Goal: Task Accomplishment & Management: Manage account settings

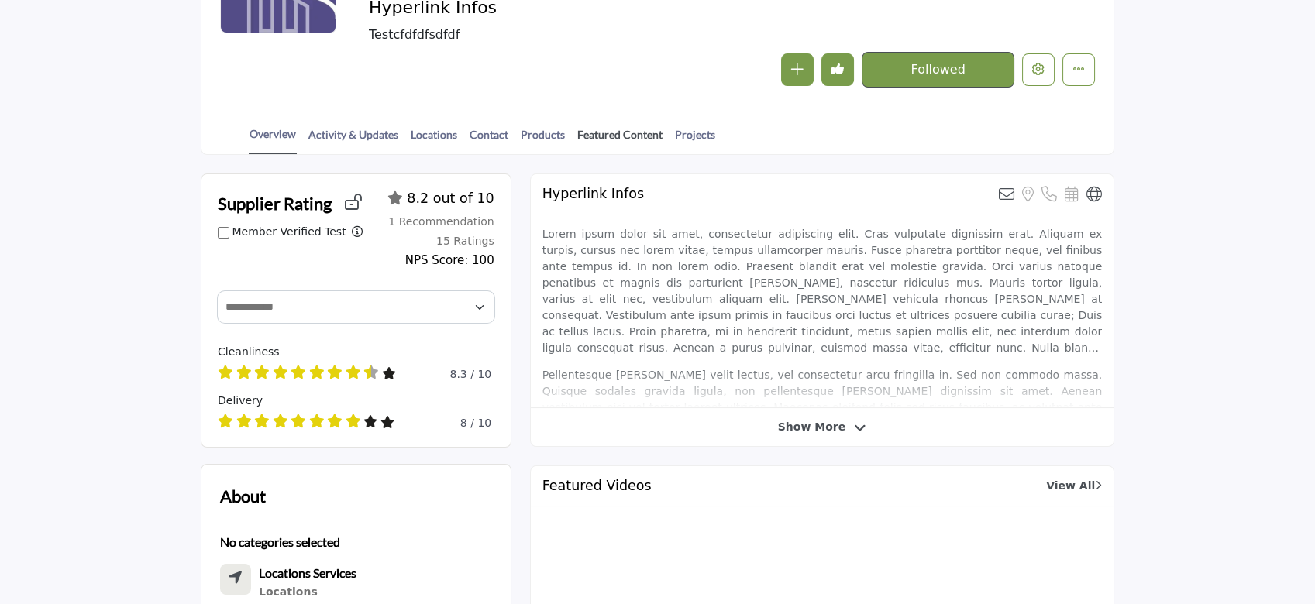
scroll to position [103, 0]
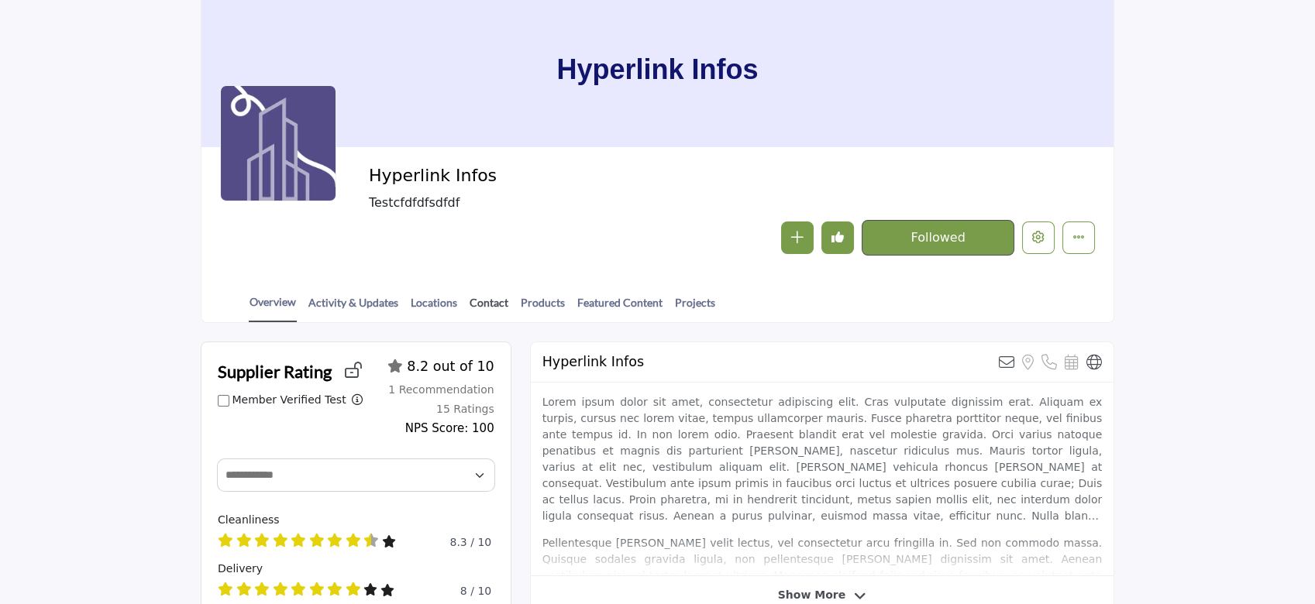
click at [488, 301] on link "Contact" at bounding box center [489, 307] width 40 height 27
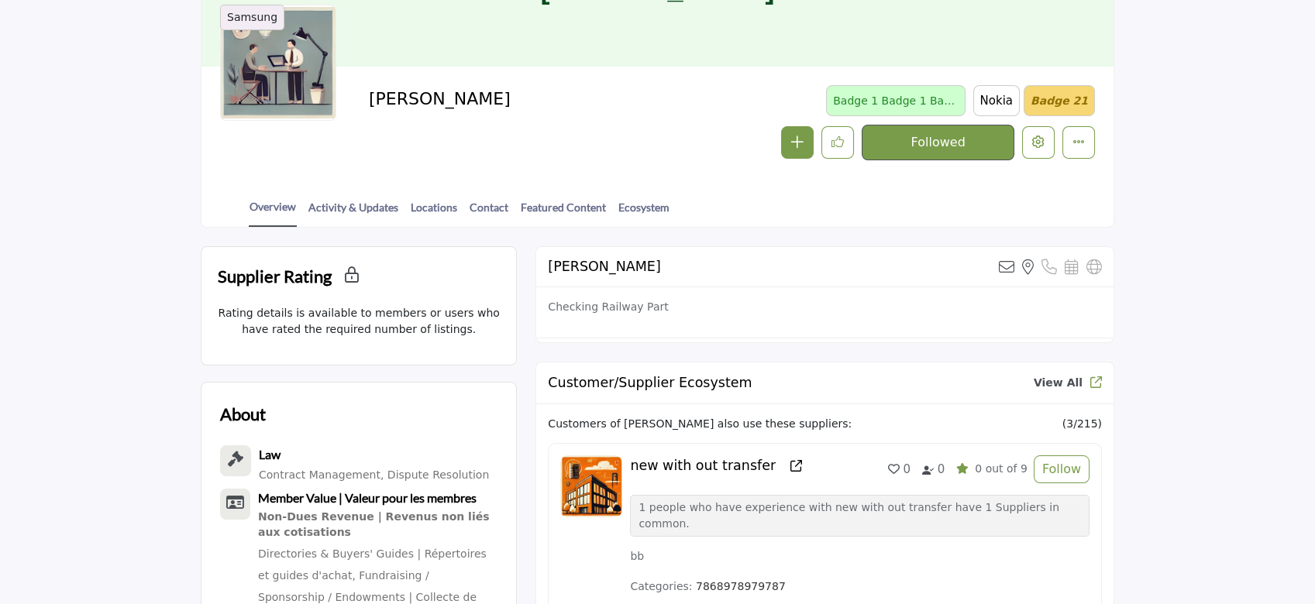
scroll to position [206, 0]
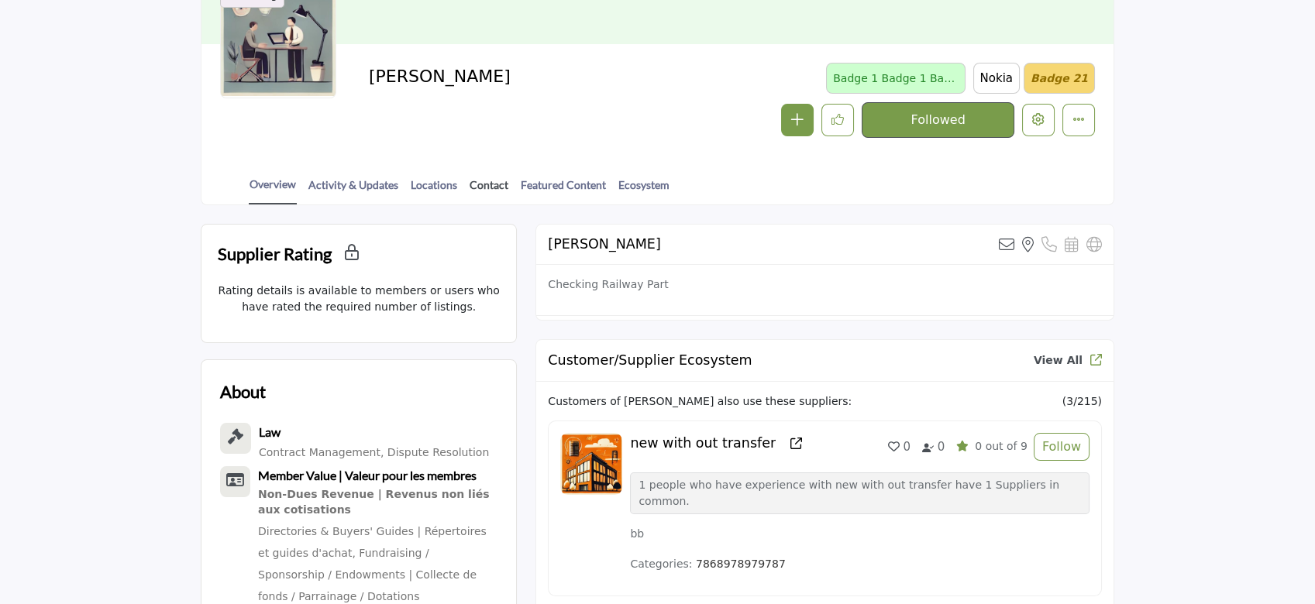
click at [480, 180] on link "Contact" at bounding box center [489, 190] width 40 height 27
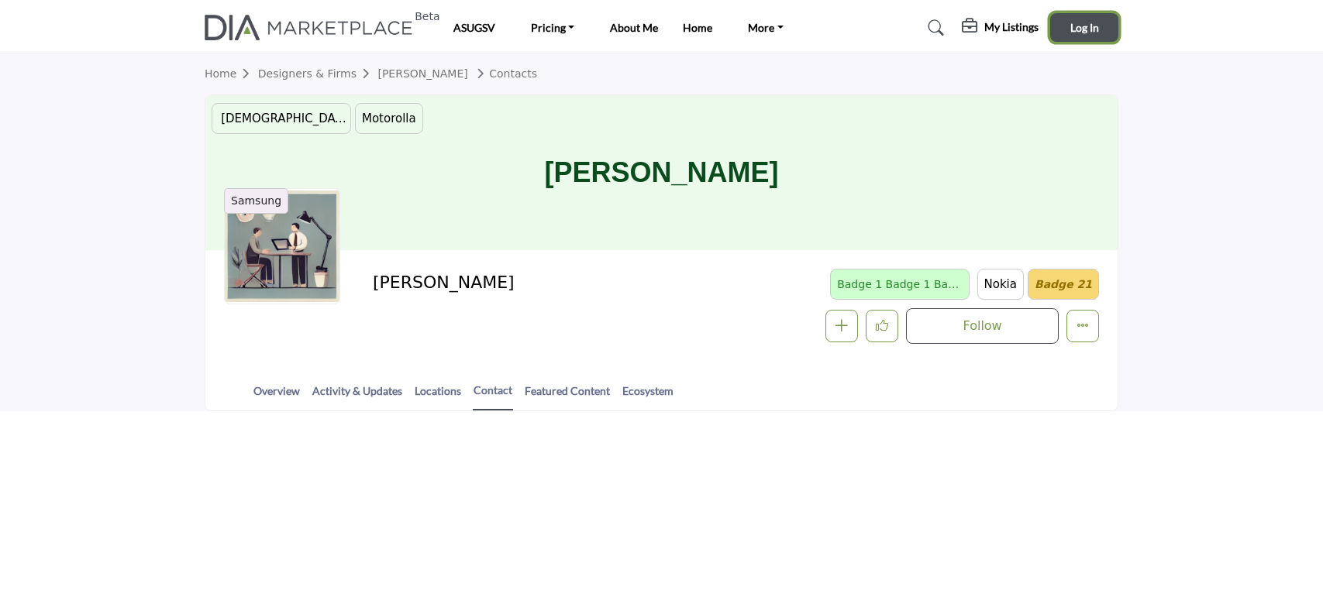
click at [1082, 27] on span "Log In" at bounding box center [1084, 27] width 29 height 13
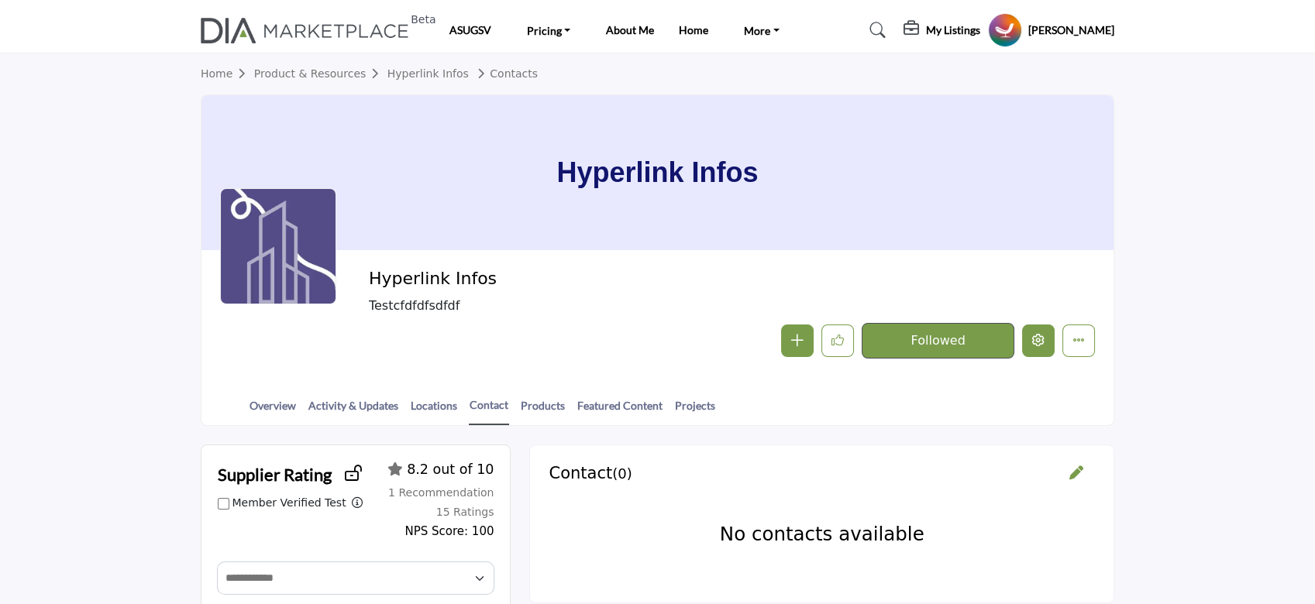
click at [1043, 344] on icon "Edit company" at bounding box center [1038, 340] width 12 height 12
click at [1086, 28] on h5 "[PERSON_NAME]" at bounding box center [1071, 29] width 86 height 15
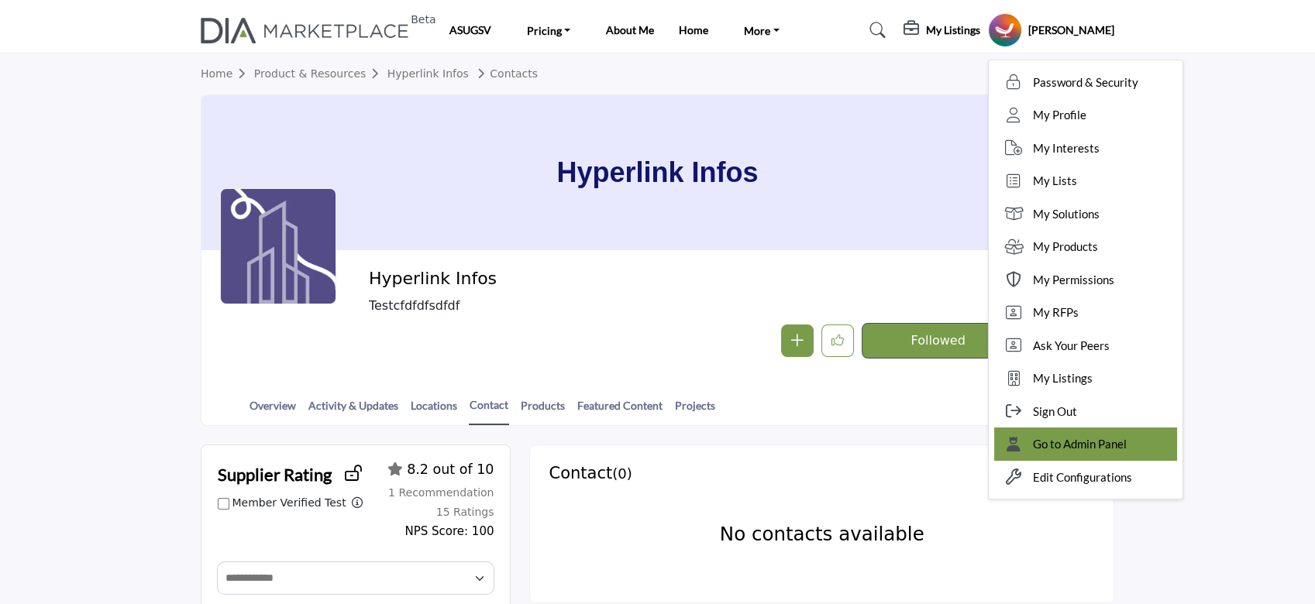
click at [1084, 449] on span "Go to Admin Panel" at bounding box center [1080, 444] width 94 height 18
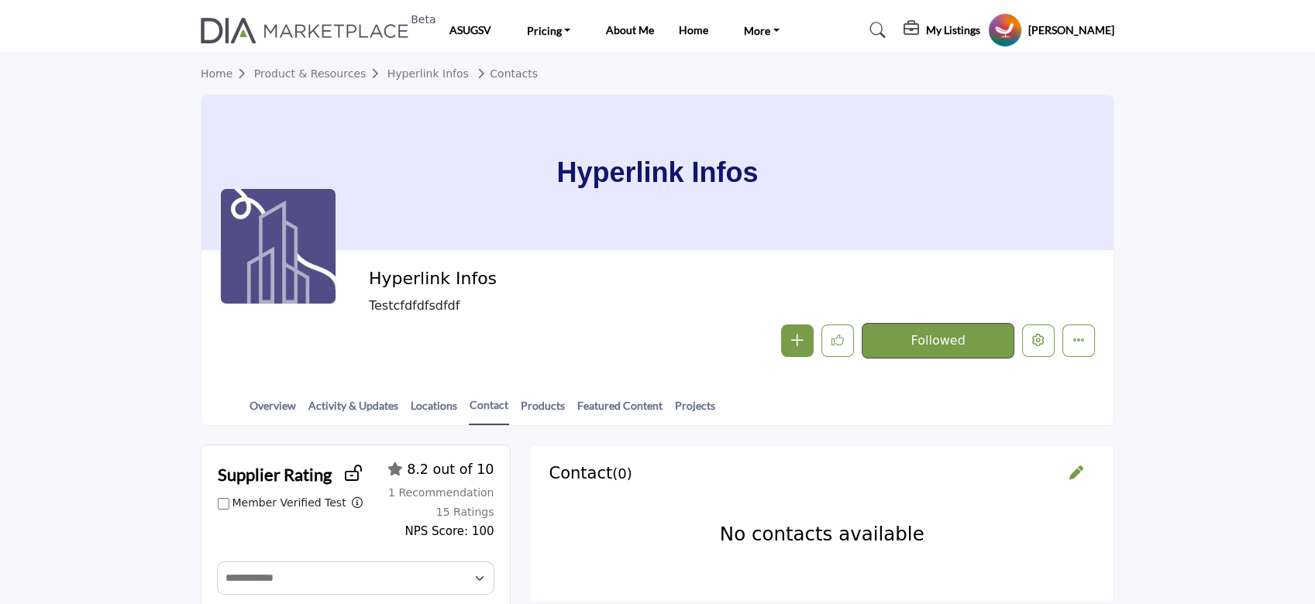
click at [1085, 39] on div "Nirmal Dev Password & Security My Profile My Interests My Lists My Solutions My…" at bounding box center [1051, 30] width 126 height 34
click at [1083, 27] on h5 "[PERSON_NAME]" at bounding box center [1071, 29] width 86 height 15
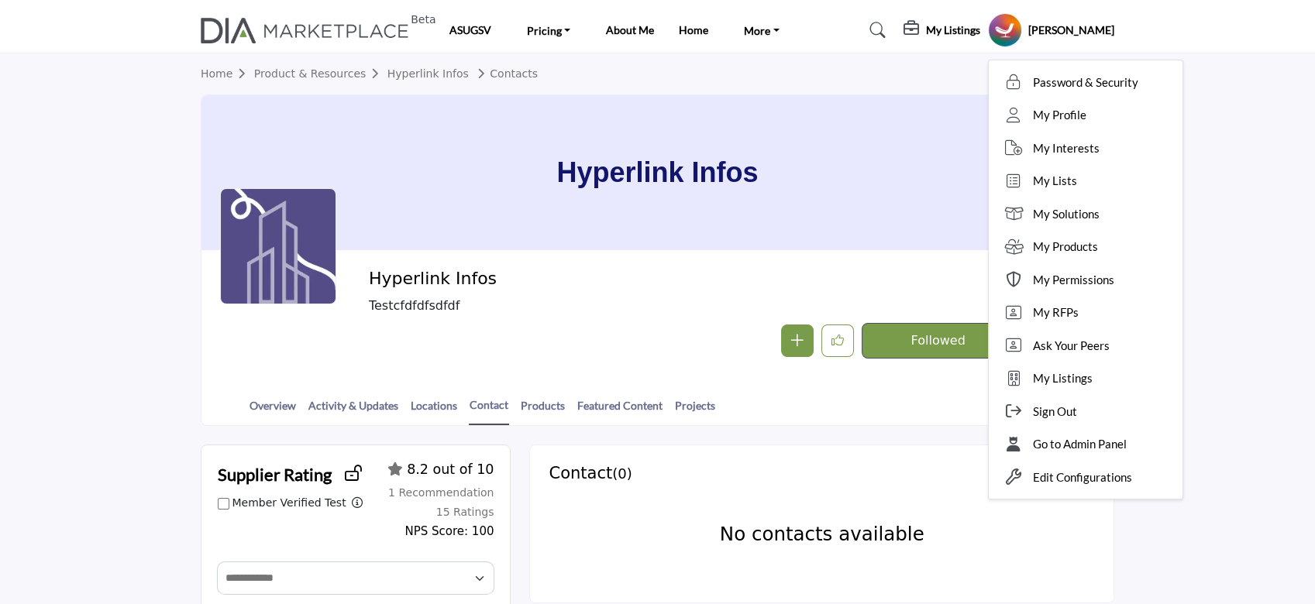
click at [1121, 446] on span "Go to Admin Panel" at bounding box center [1080, 444] width 94 height 18
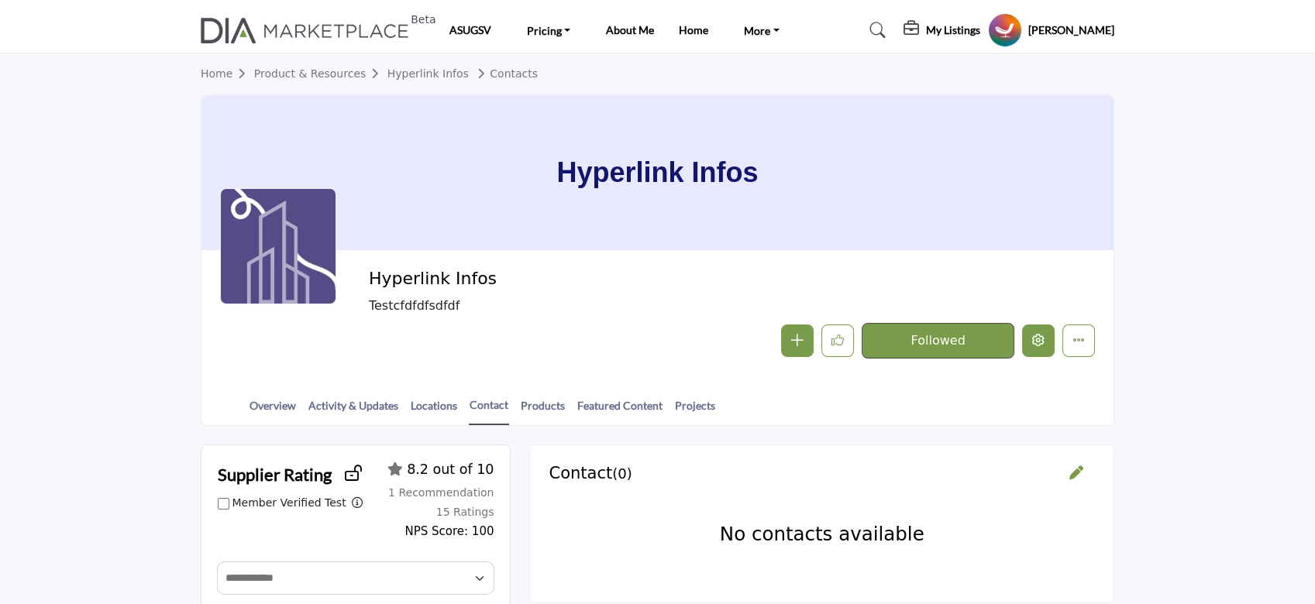
click at [1035, 341] on icon "Edit company" at bounding box center [1038, 340] width 12 height 12
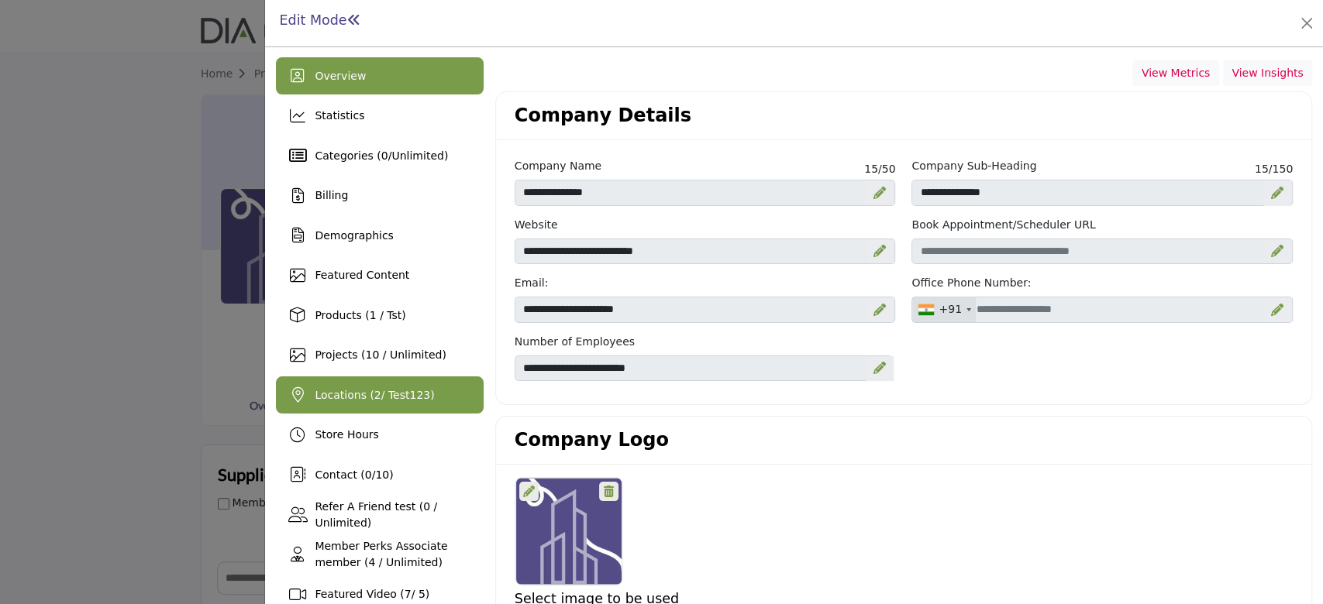
click at [385, 397] on span "Locations ( 2 / Test123)" at bounding box center [374, 395] width 119 height 12
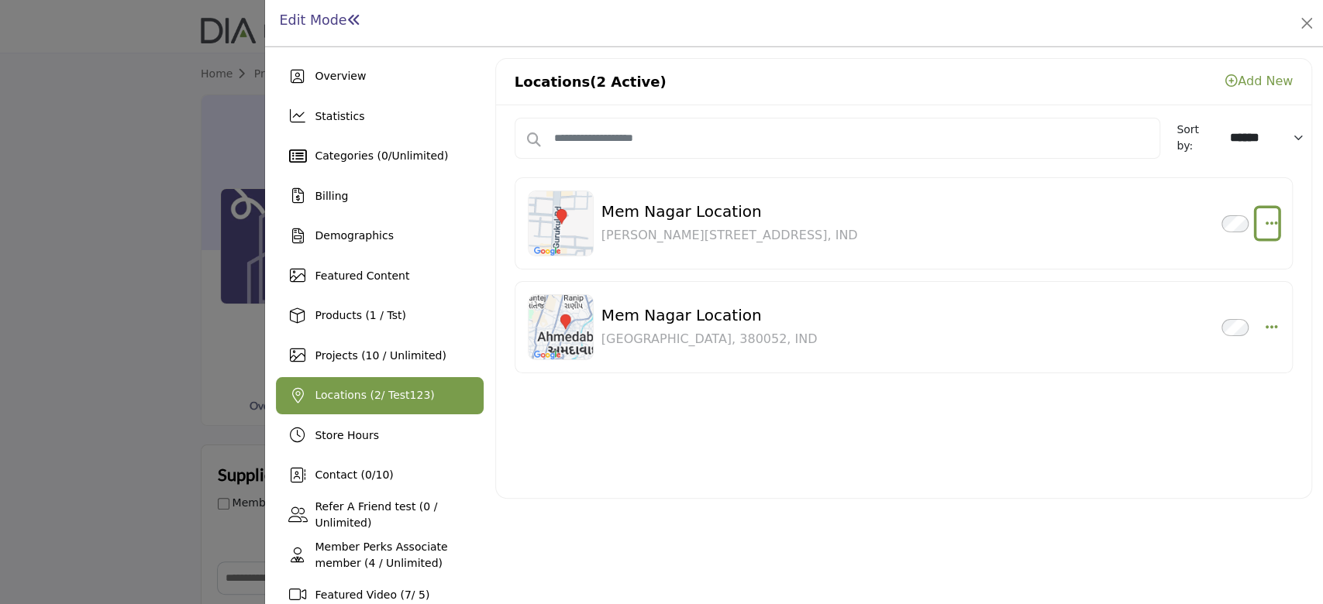
click at [1266, 221] on icon "button" at bounding box center [1270, 223] width 12 height 14
click at [1171, 340] on link "Edit" at bounding box center [1196, 333] width 150 height 28
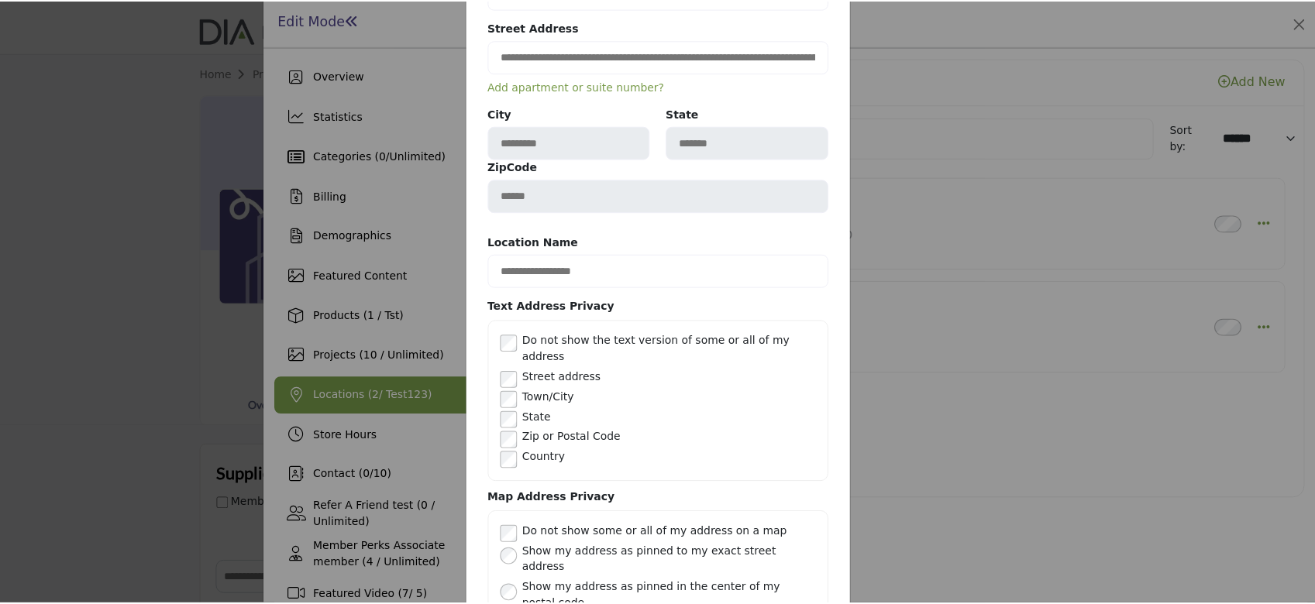
scroll to position [310, 0]
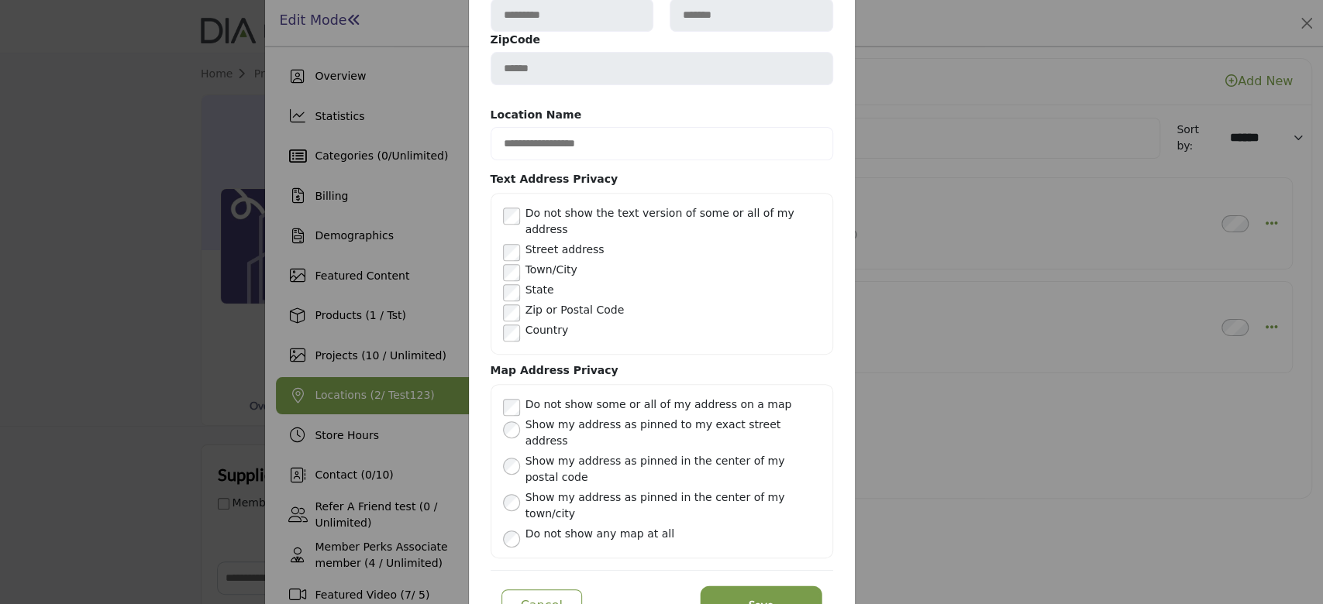
click at [748, 597] on span "Save" at bounding box center [760, 606] width 25 height 18
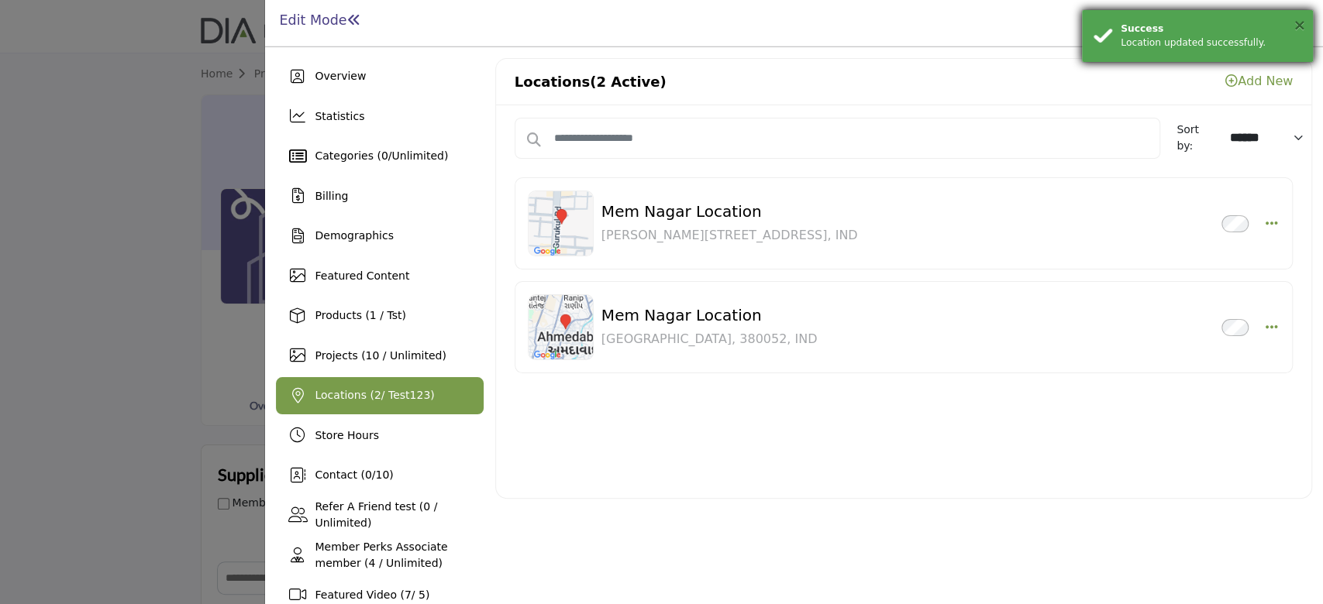
click at [1298, 30] on button "×" at bounding box center [1298, 24] width 13 height 15
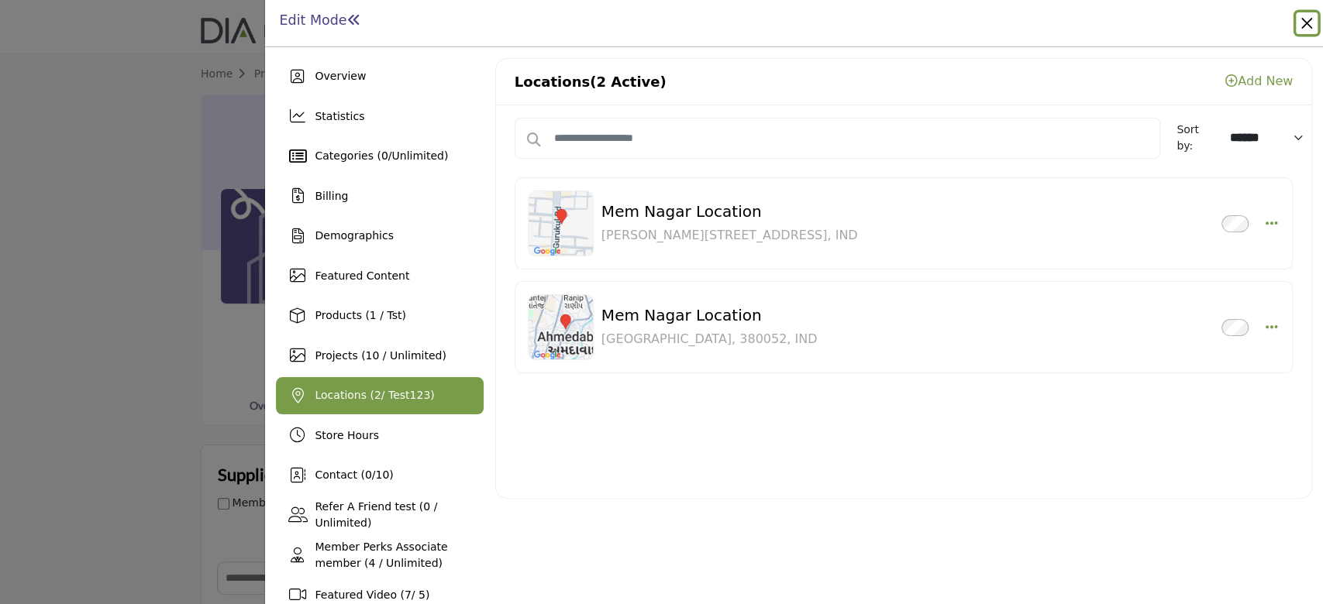
click at [1305, 25] on button "Close" at bounding box center [1306, 23] width 22 height 22
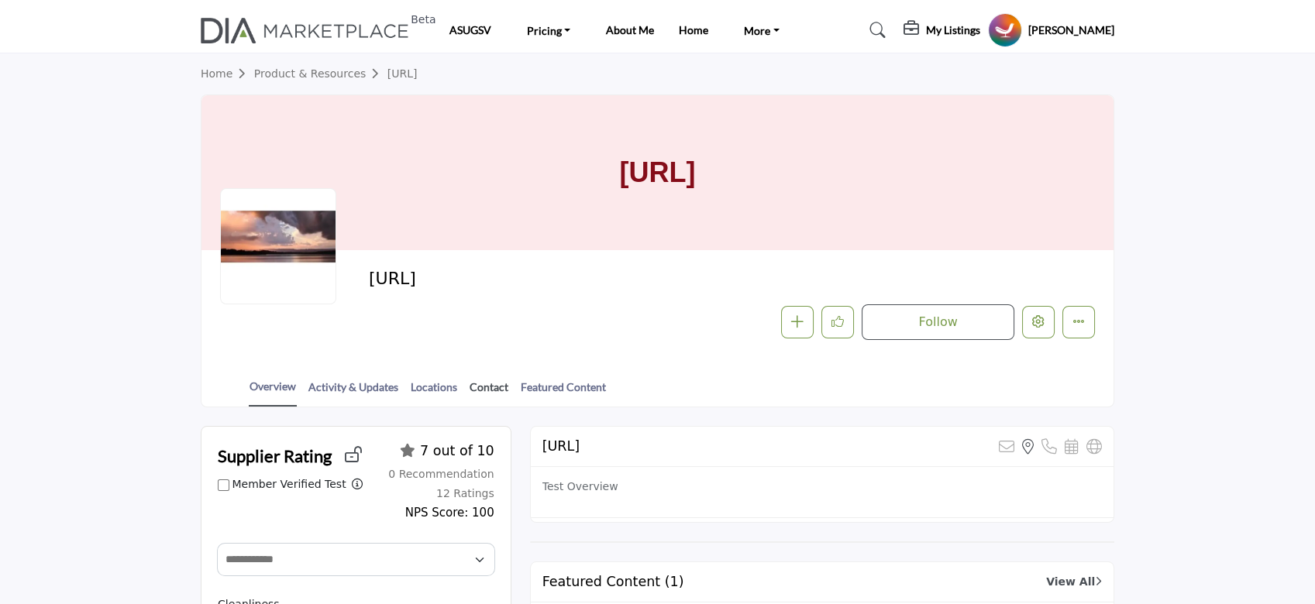
click at [483, 387] on link "Contact" at bounding box center [489, 392] width 40 height 27
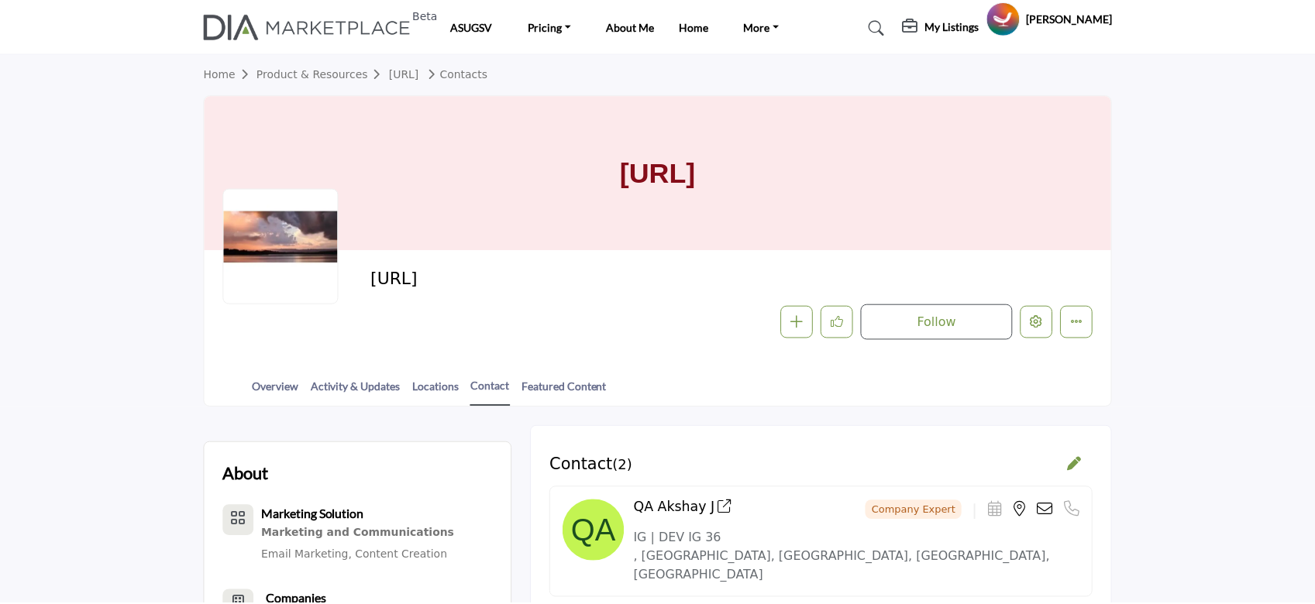
scroll to position [206, 0]
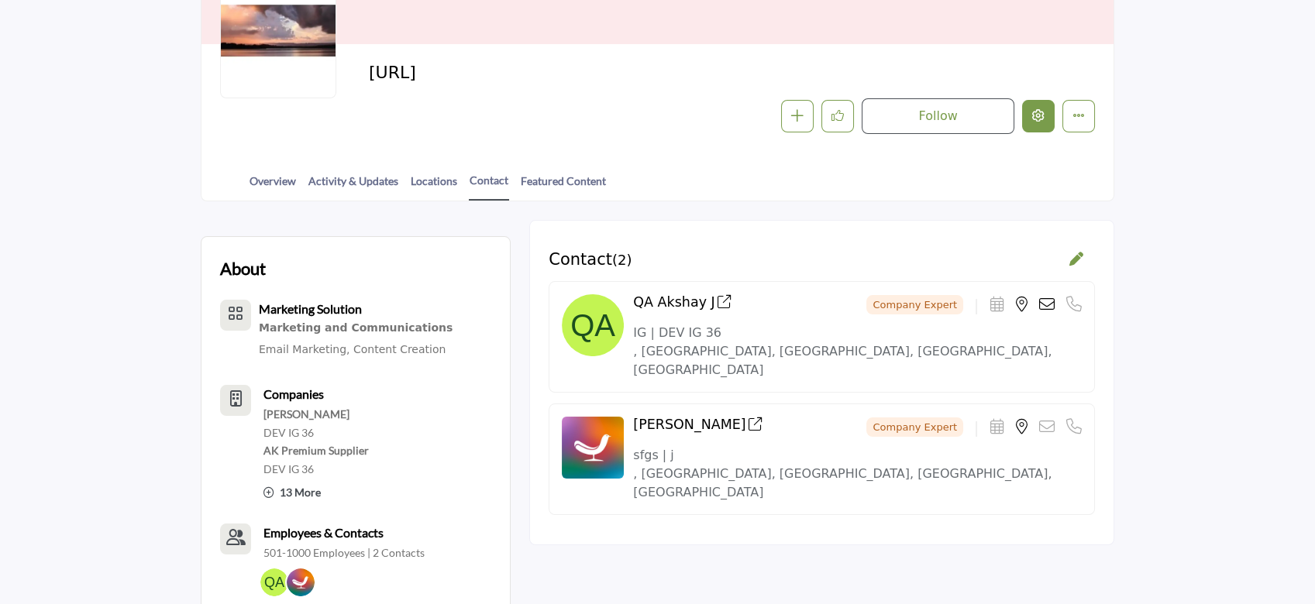
click at [1043, 121] on icon "Edit company" at bounding box center [1038, 115] width 12 height 12
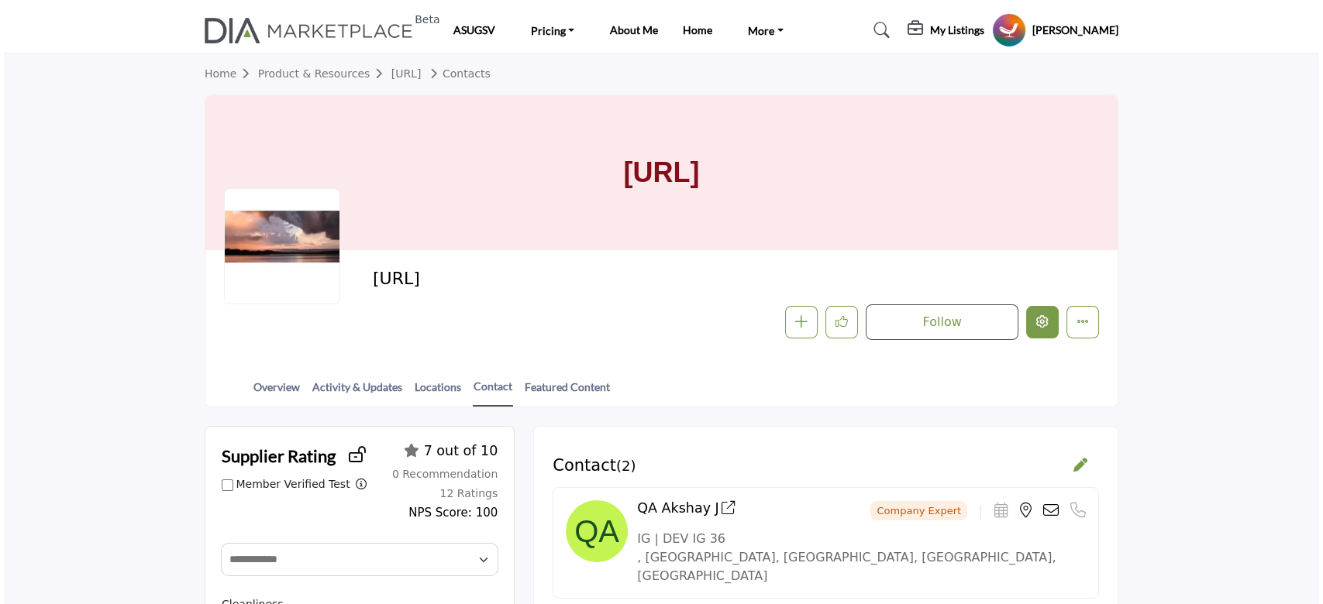
scroll to position [0, 0]
click at [1032, 320] on icon "Edit company" at bounding box center [1038, 321] width 12 height 12
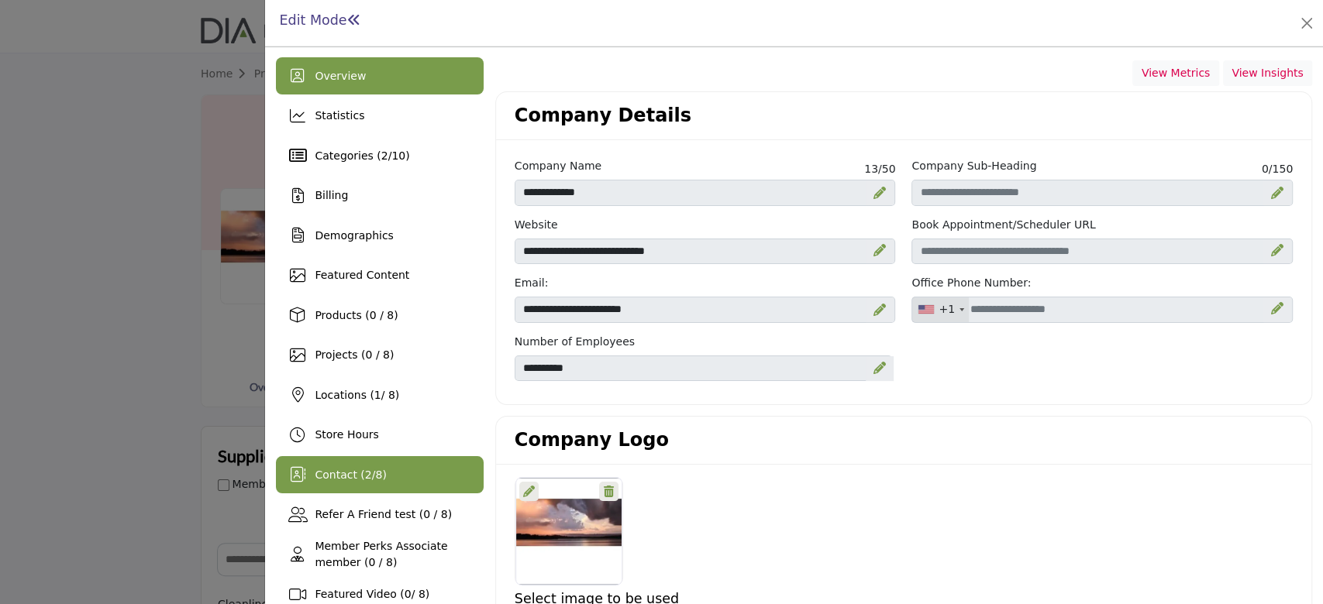
click at [372, 469] on span "Contact ( 2 / 8 )" at bounding box center [350, 475] width 71 height 12
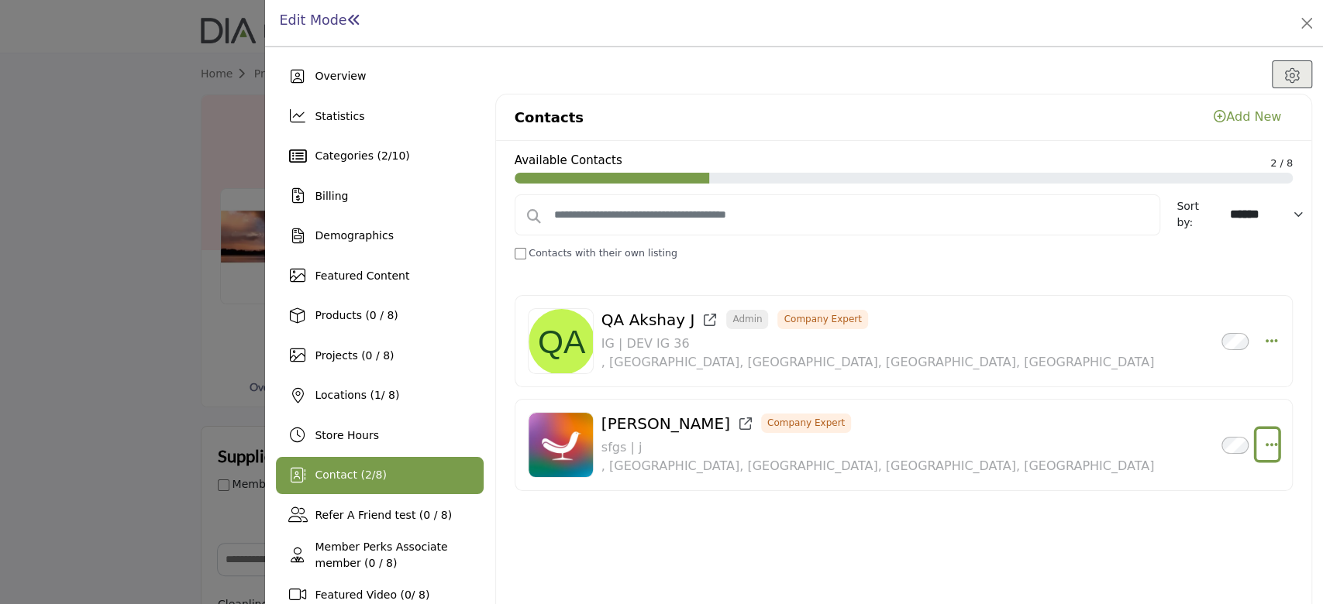
click at [1267, 442] on icon "Select Droddown options" at bounding box center [1270, 445] width 12 height 14
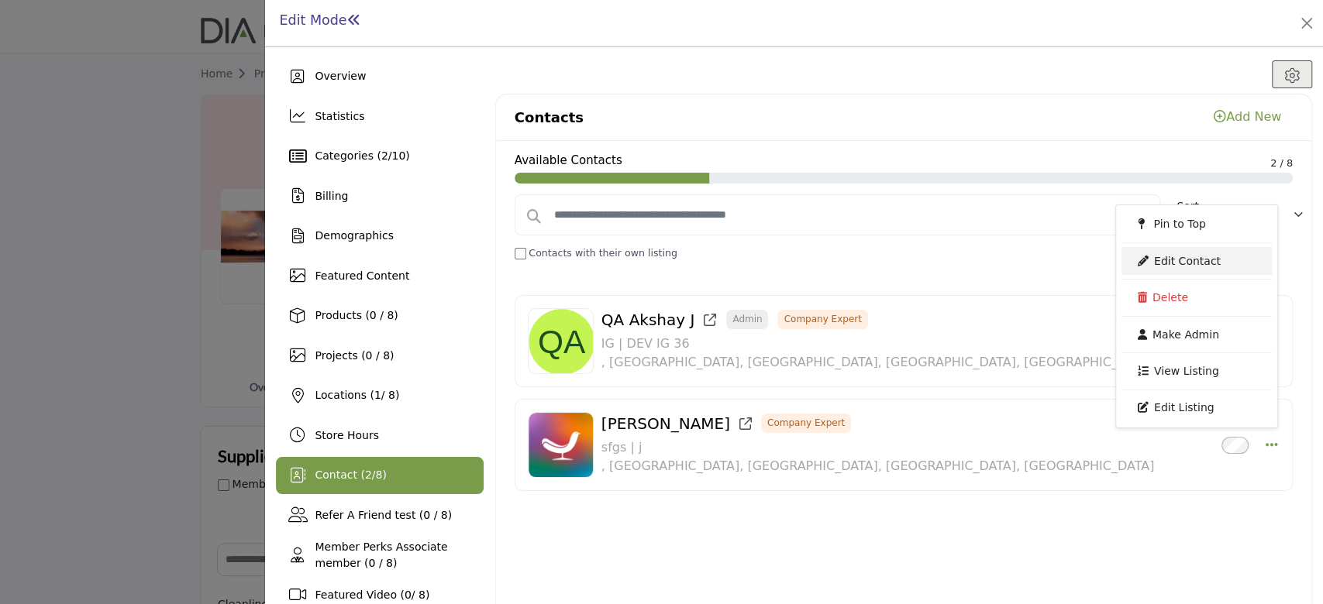
click at [1190, 263] on link "Edit Contact" at bounding box center [1196, 261] width 150 height 28
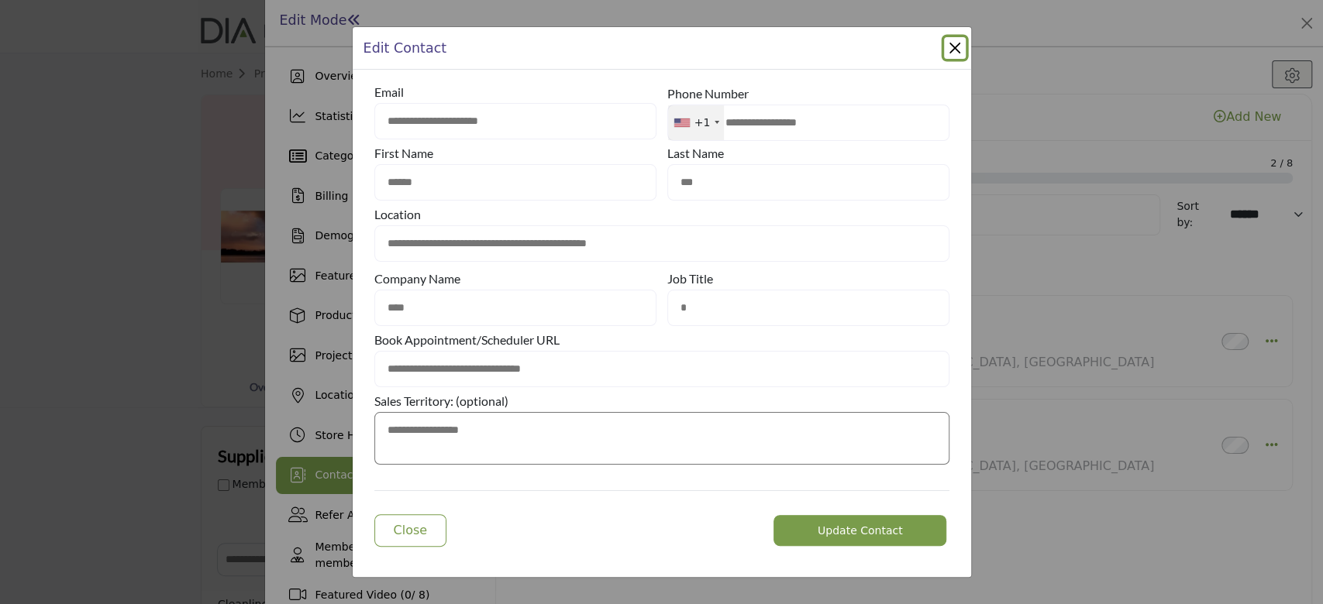
click at [951, 46] on button "Close Modal" at bounding box center [955, 48] width 22 height 22
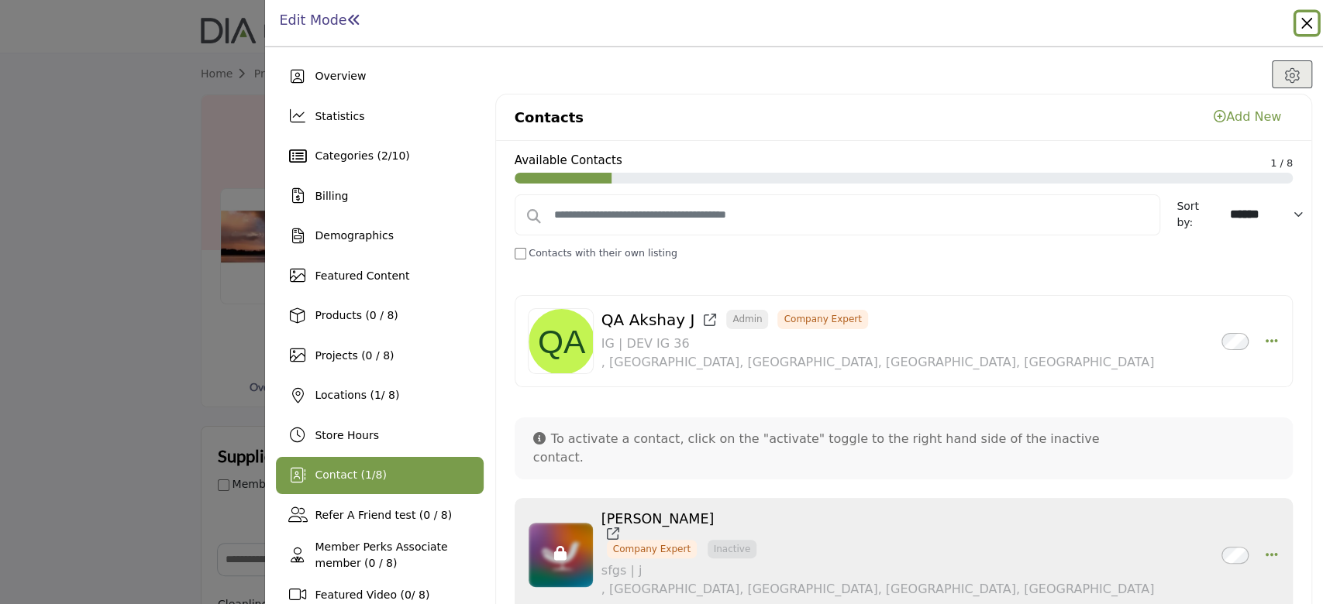
click at [1309, 17] on button "Close" at bounding box center [1306, 23] width 22 height 22
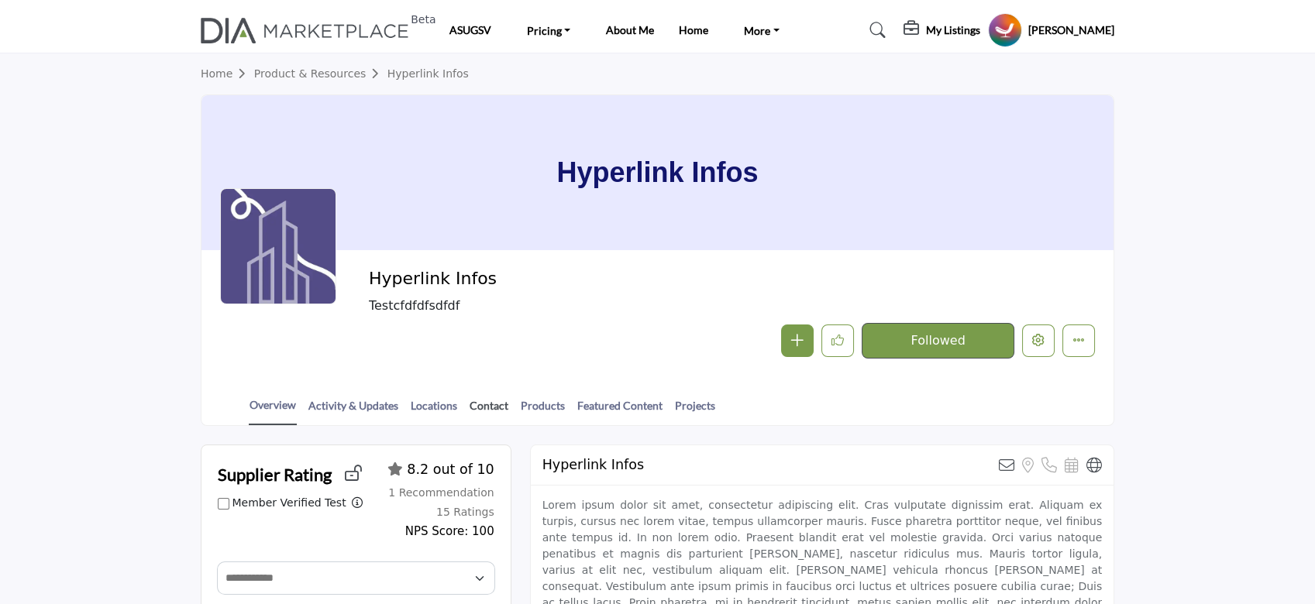
click at [477, 405] on link "Contact" at bounding box center [489, 410] width 40 height 27
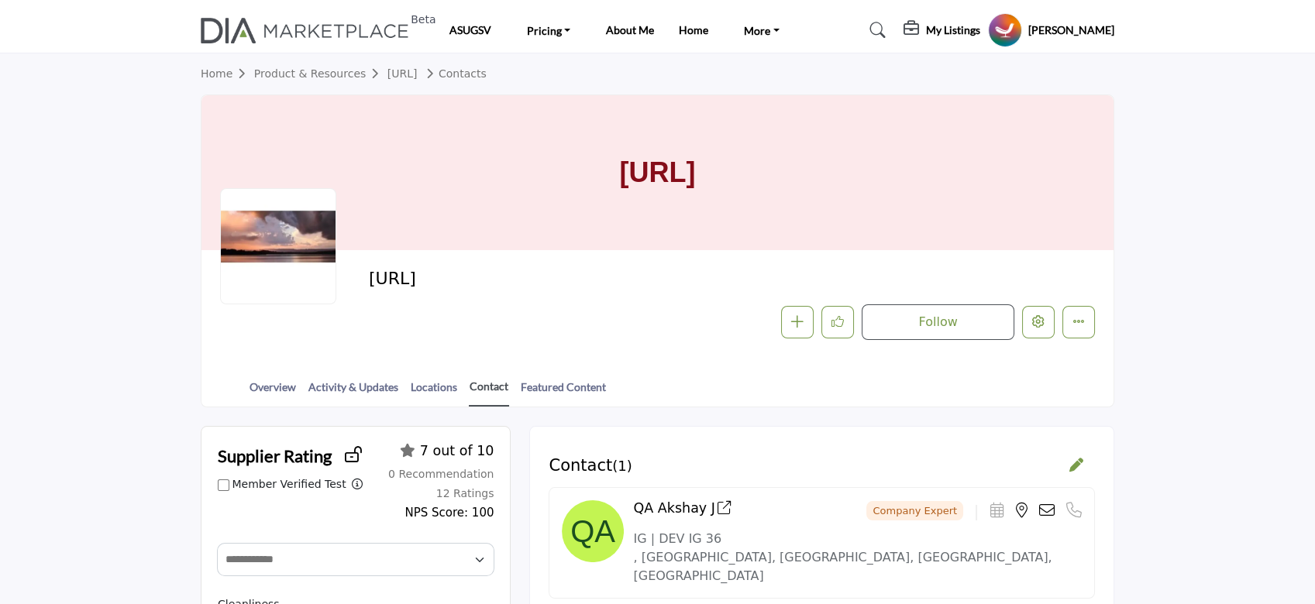
click at [484, 386] on link "Contact" at bounding box center [489, 392] width 40 height 29
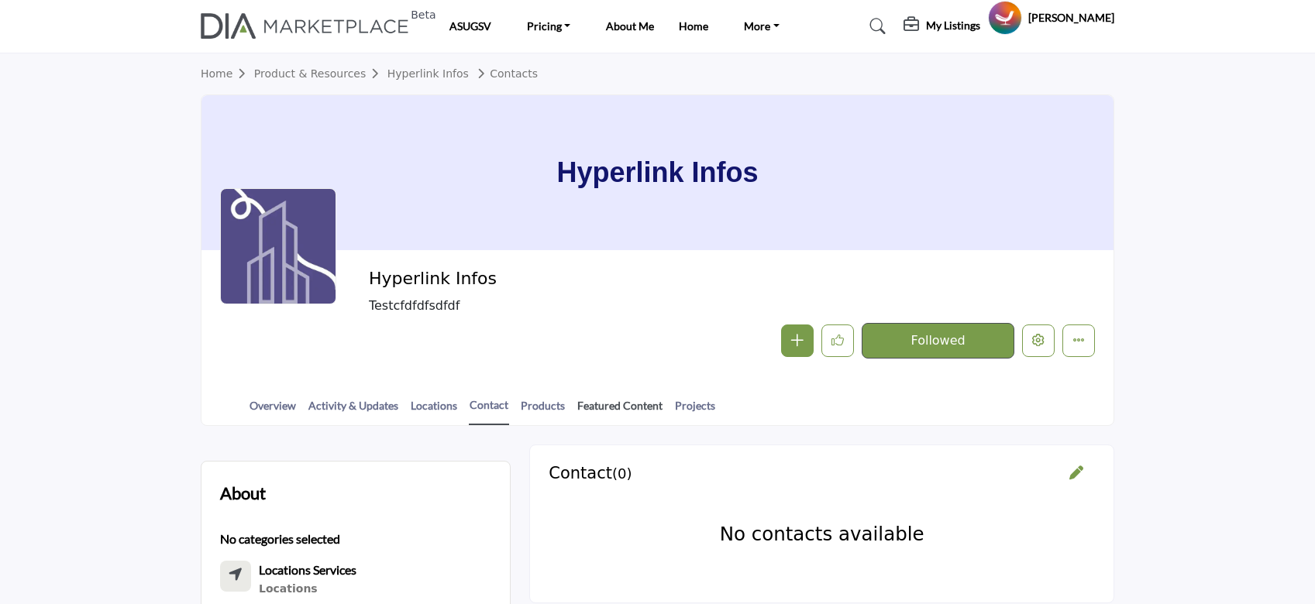
scroll to position [103, 0]
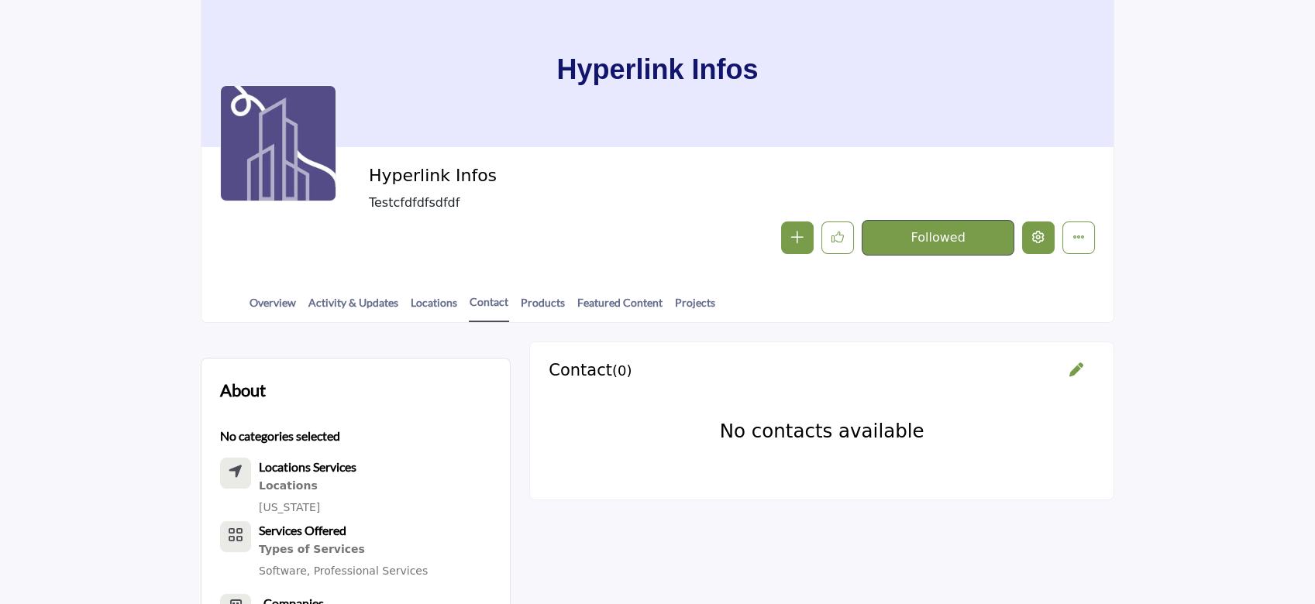
drag, startPoint x: 1043, startPoint y: 241, endPoint x: 358, endPoint y: 376, distance: 698.1
click at [1043, 240] on icon "Edit company" at bounding box center [1038, 237] width 12 height 12
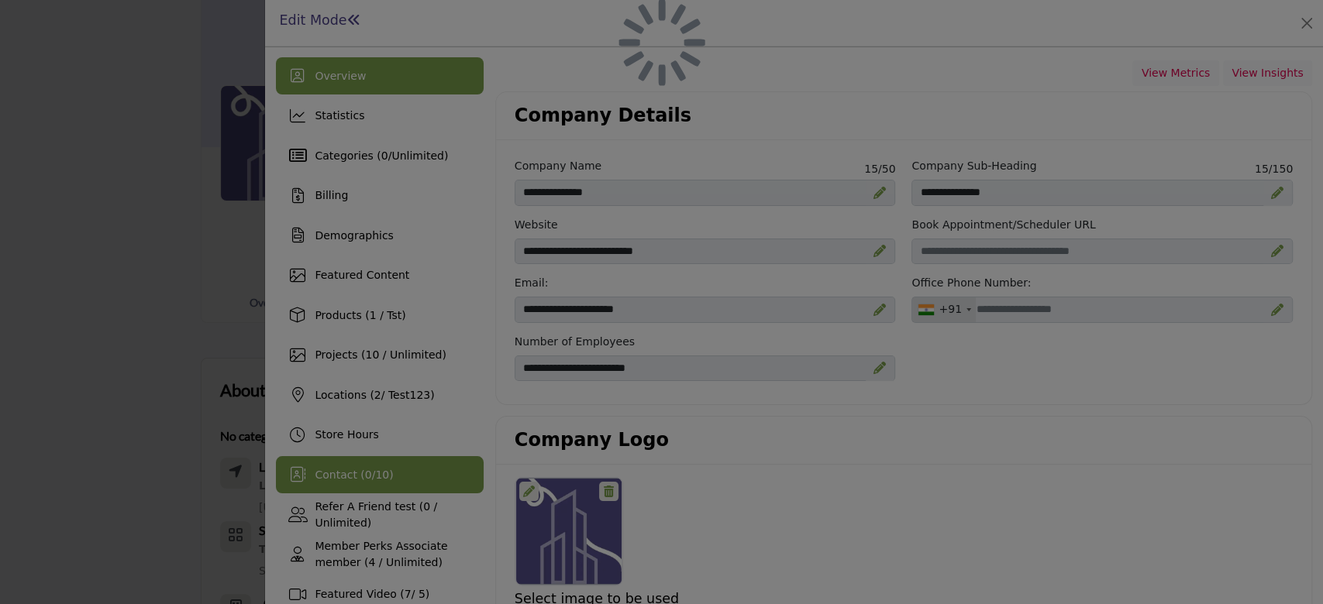
scroll to position [103, 0]
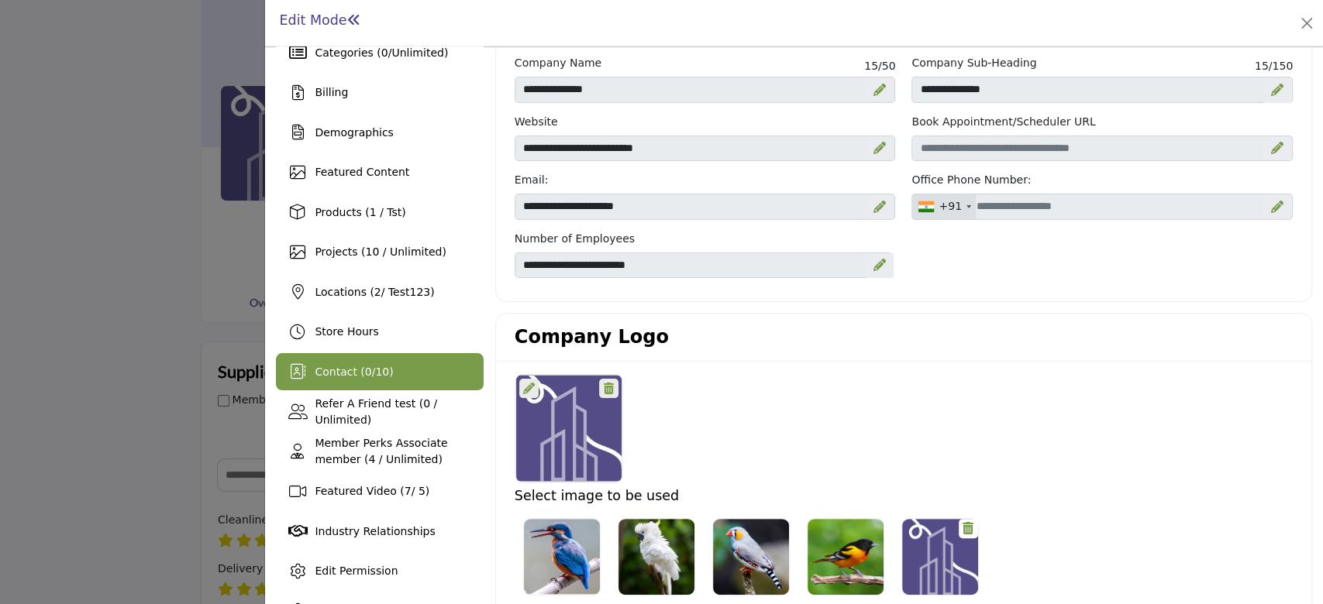
click at [365, 375] on span "0" at bounding box center [368, 372] width 7 height 12
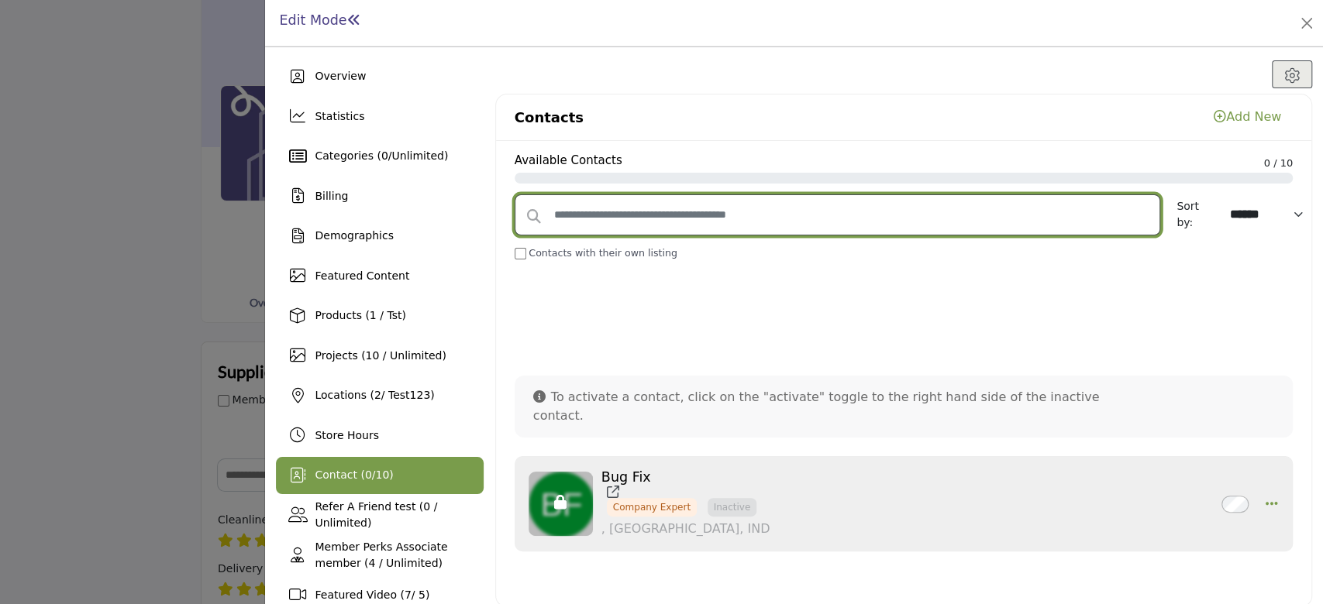
click at [917, 223] on input "text" at bounding box center [836, 214] width 645 height 41
paste input "**********"
type input "**********"
select select "*********"
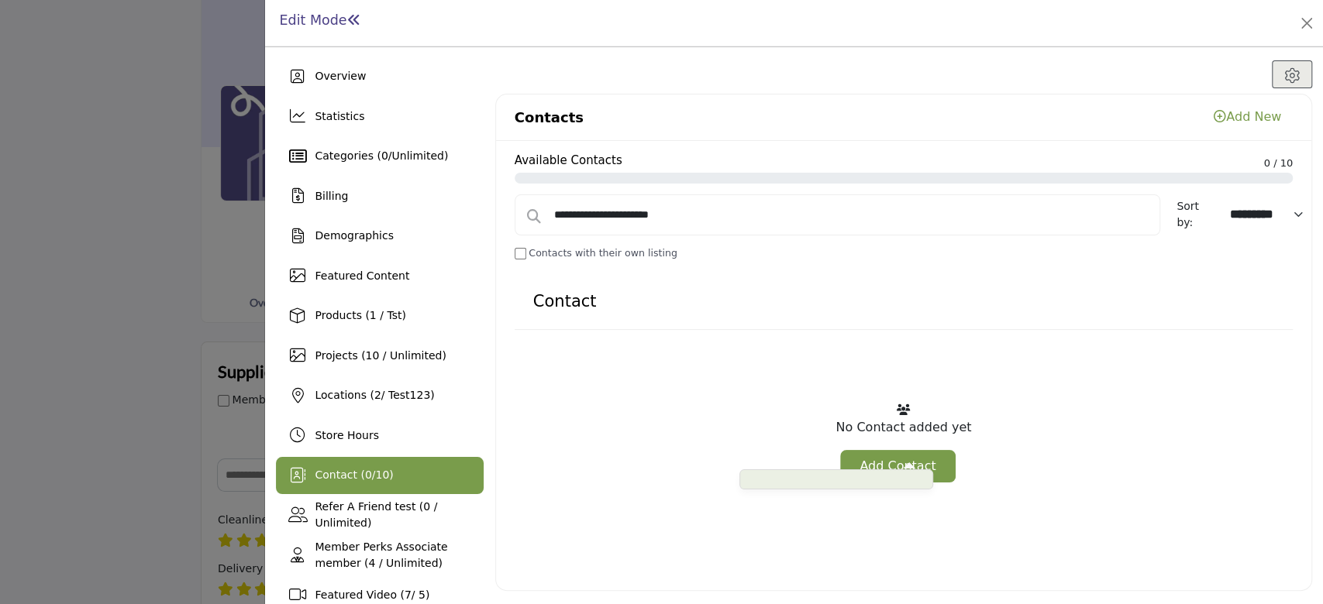
click at [910, 470] on span at bounding box center [836, 480] width 194 height 20
click at [896, 460] on link "Add Contact" at bounding box center [897, 466] width 115 height 33
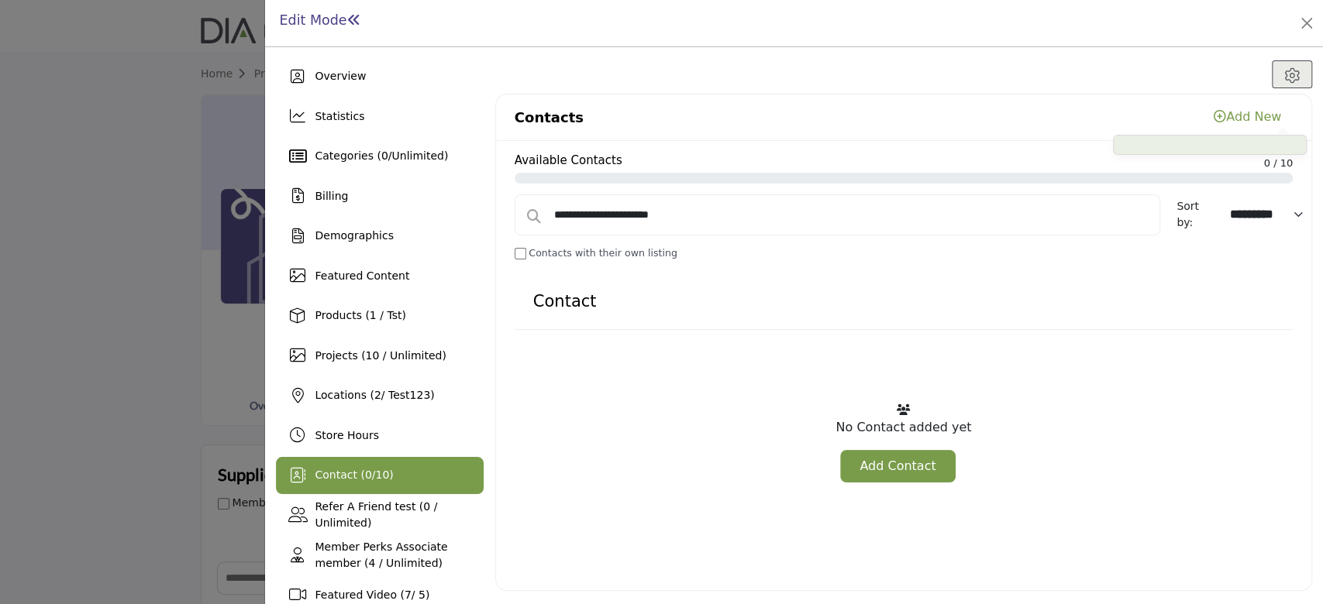
click at [1230, 112] on div "Add New" at bounding box center [1246, 117] width 67 height 19
click at [1284, 69] on icon at bounding box center [1291, 75] width 15 height 15
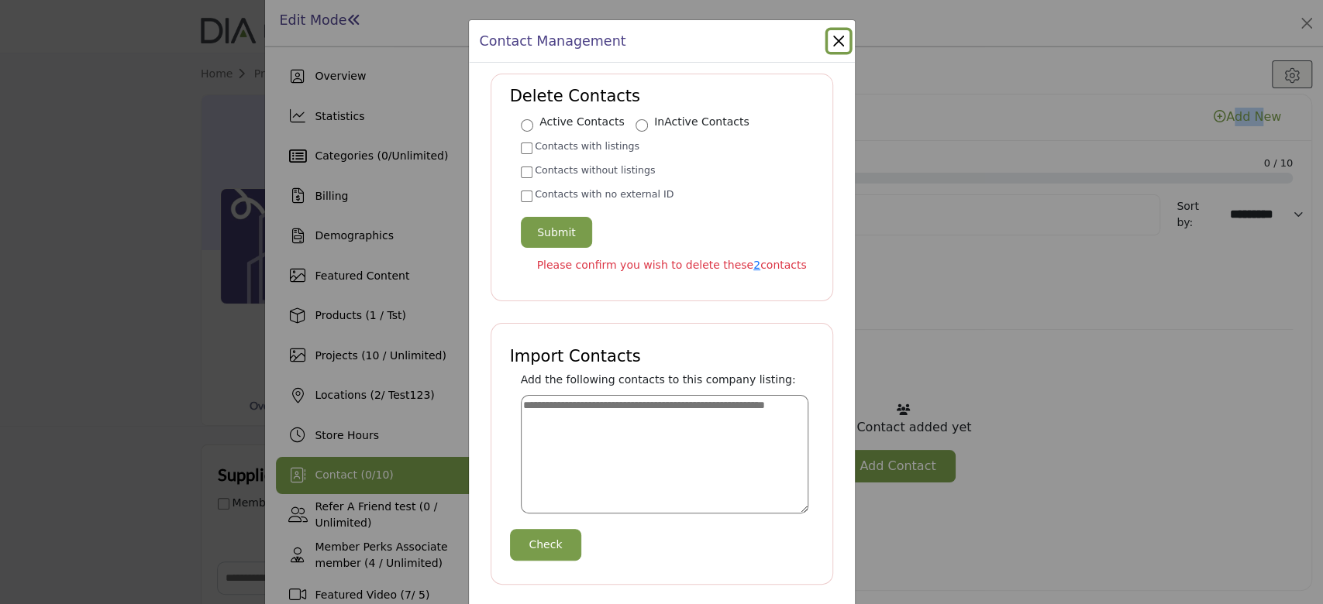
click at [832, 40] on button "Close Modal" at bounding box center [839, 41] width 22 height 22
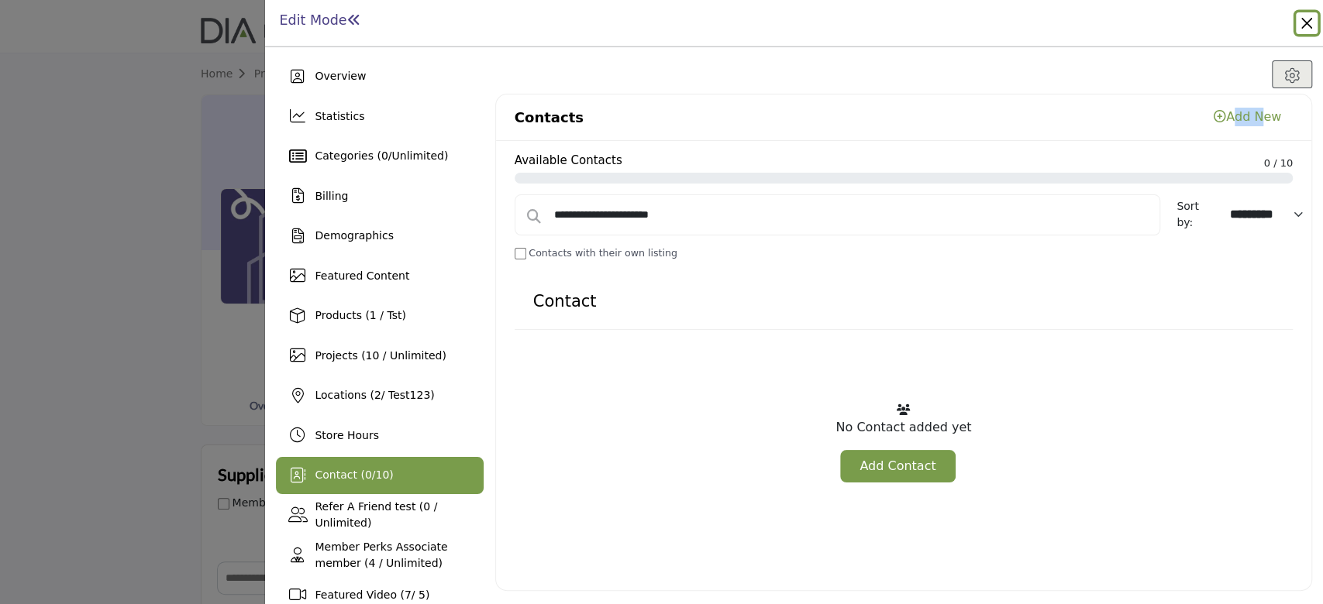
click at [1309, 24] on button "Close" at bounding box center [1306, 23] width 22 height 22
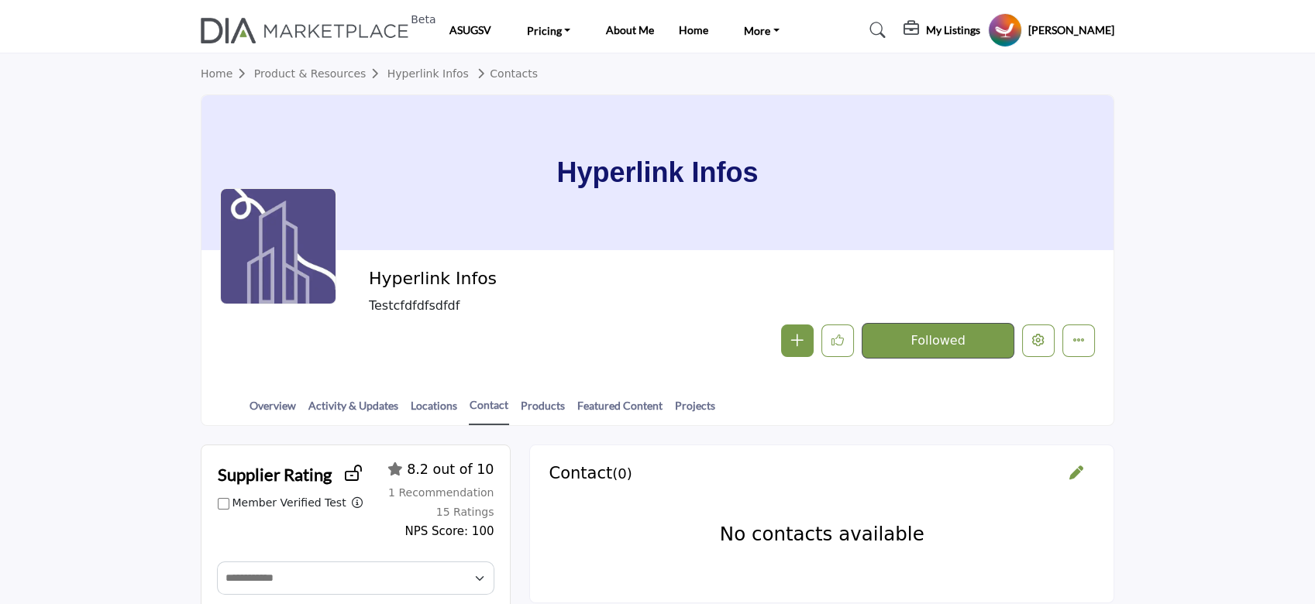
click at [1193, 162] on section "Home Product & Resources Hyperlink Infos Contacts Hyperlink Infos Hyperlink Inf…" at bounding box center [657, 239] width 1315 height 373
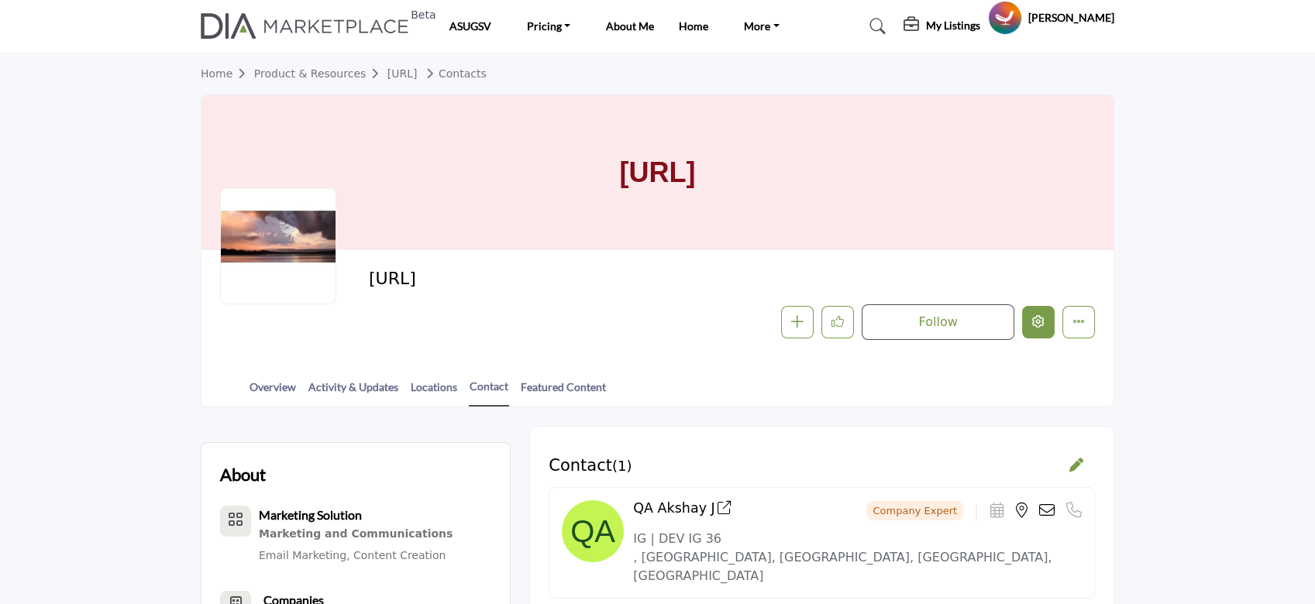
click at [1038, 322] on icon "Edit company" at bounding box center [1038, 321] width 12 height 12
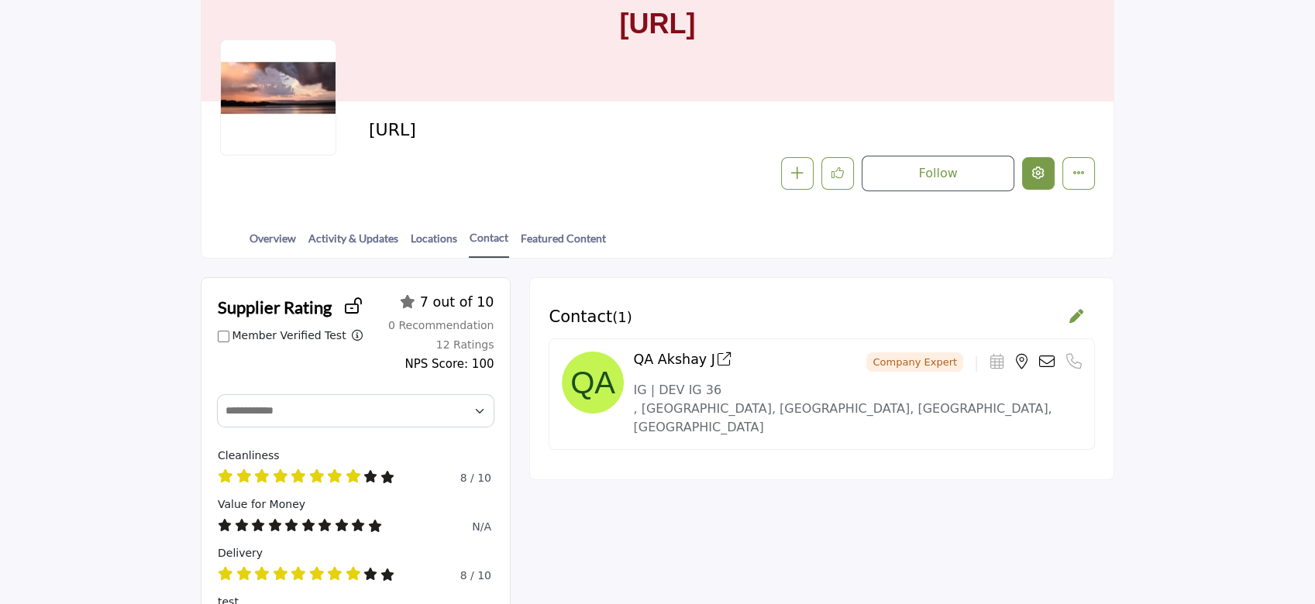
scroll to position [103, 0]
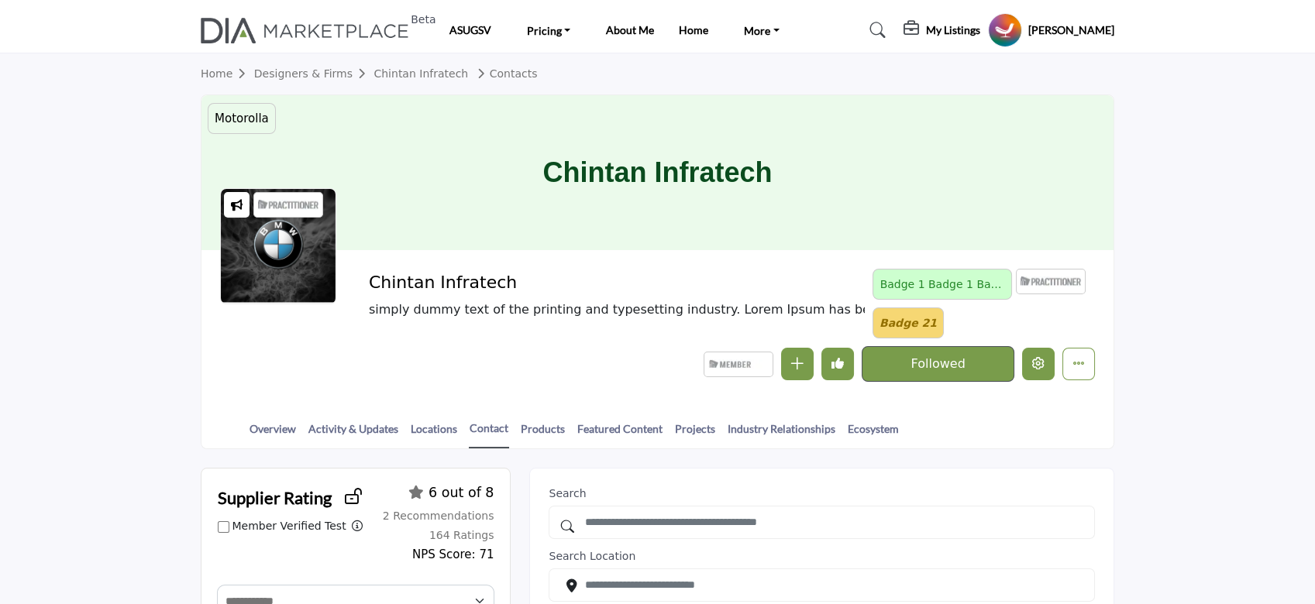
click at [1037, 364] on icon "Edit company" at bounding box center [1038, 363] width 12 height 12
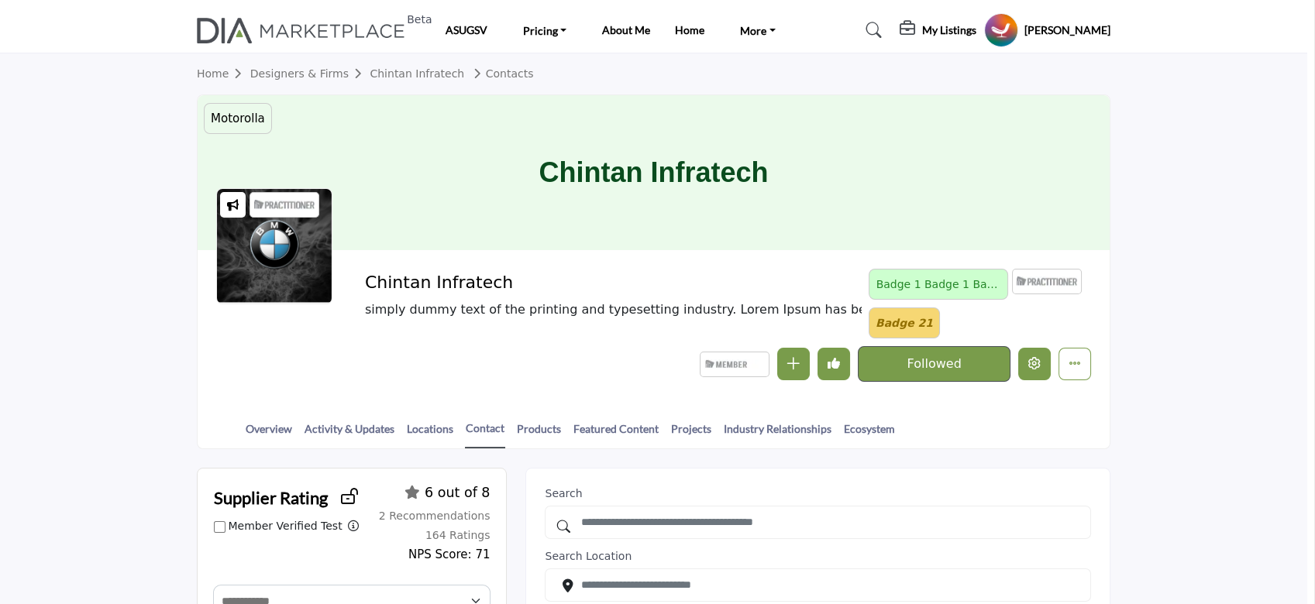
scroll to position [310, 0]
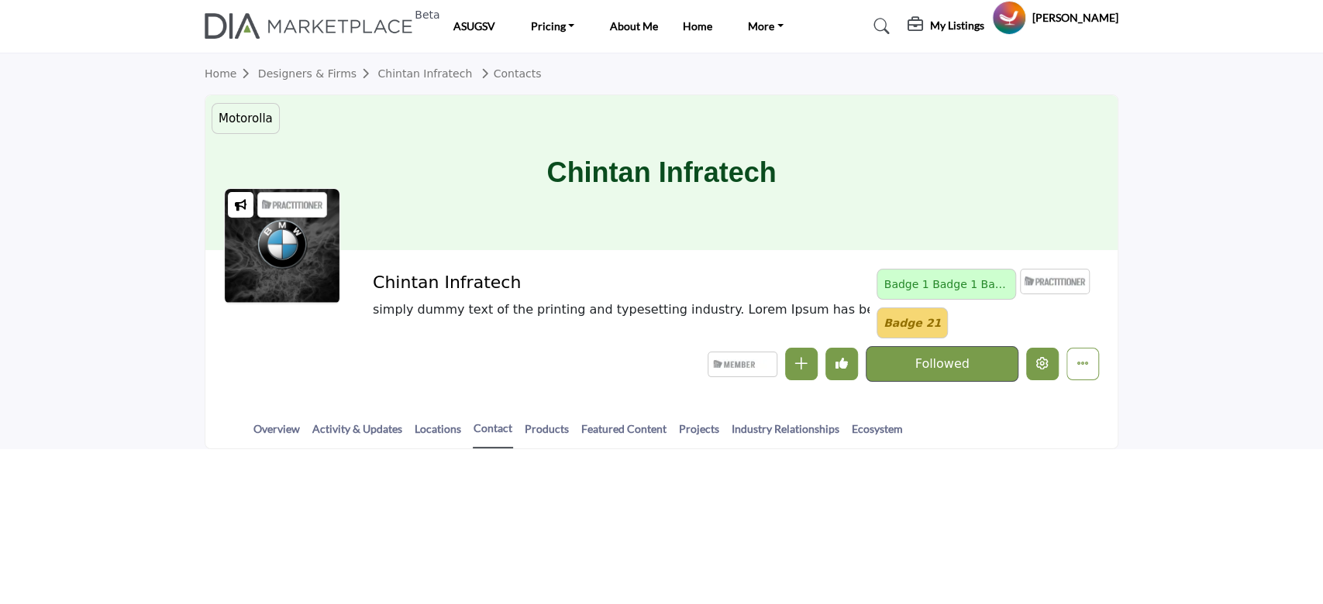
click at [1041, 365] on icon "Edit company" at bounding box center [1042, 363] width 12 height 12
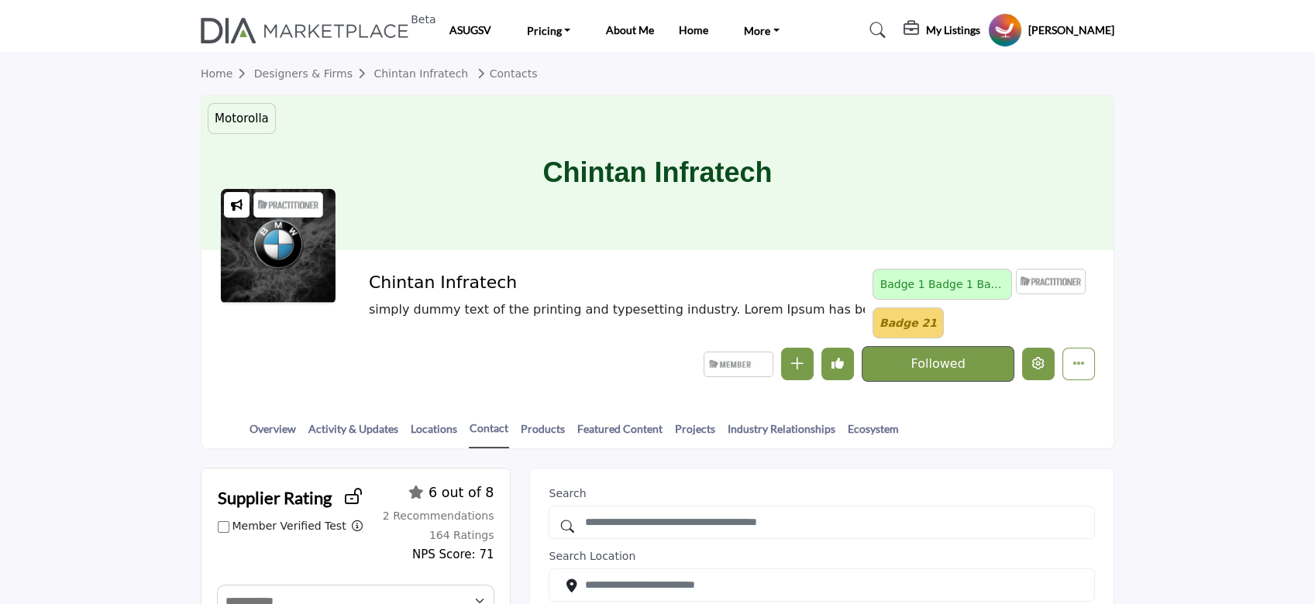
click at [1042, 359] on icon "Edit company" at bounding box center [1038, 363] width 12 height 12
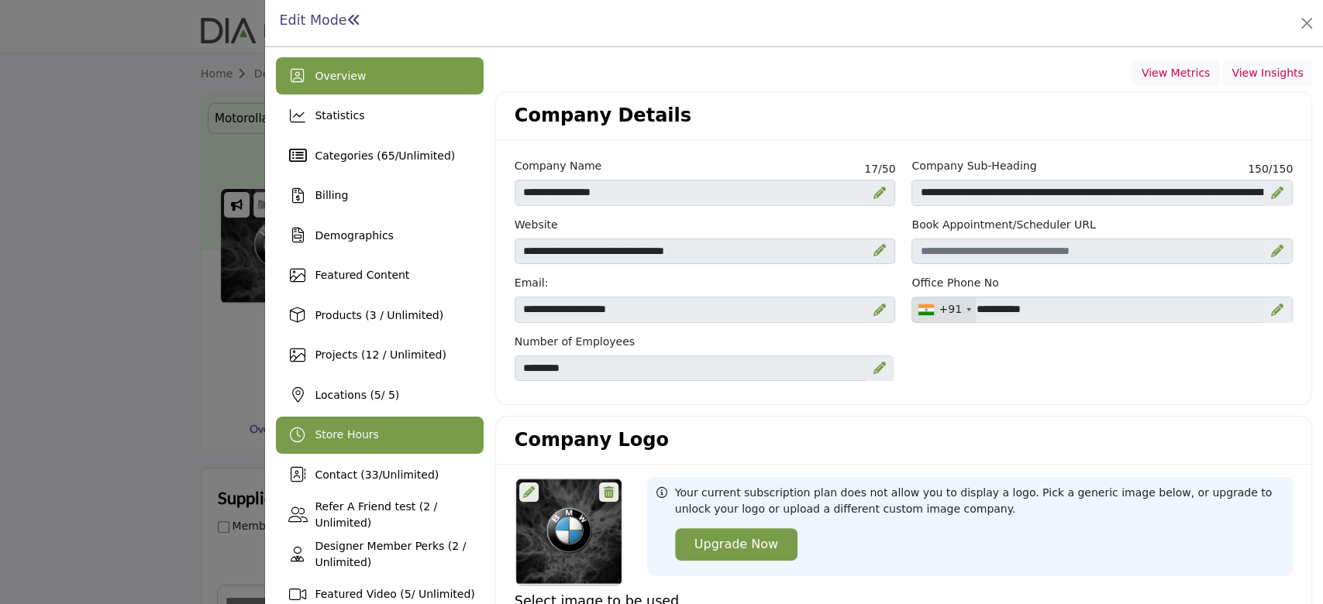
scroll to position [103, 0]
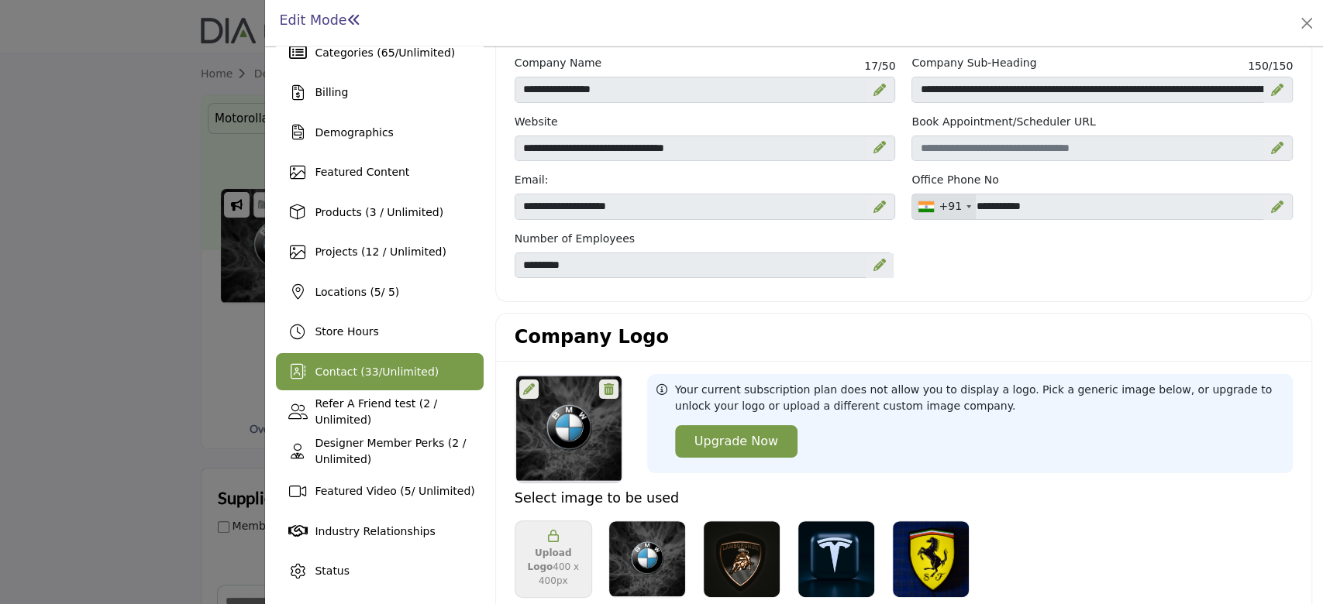
click at [370, 373] on span "Contact ( 33 / Unlimited )" at bounding box center [377, 372] width 124 height 12
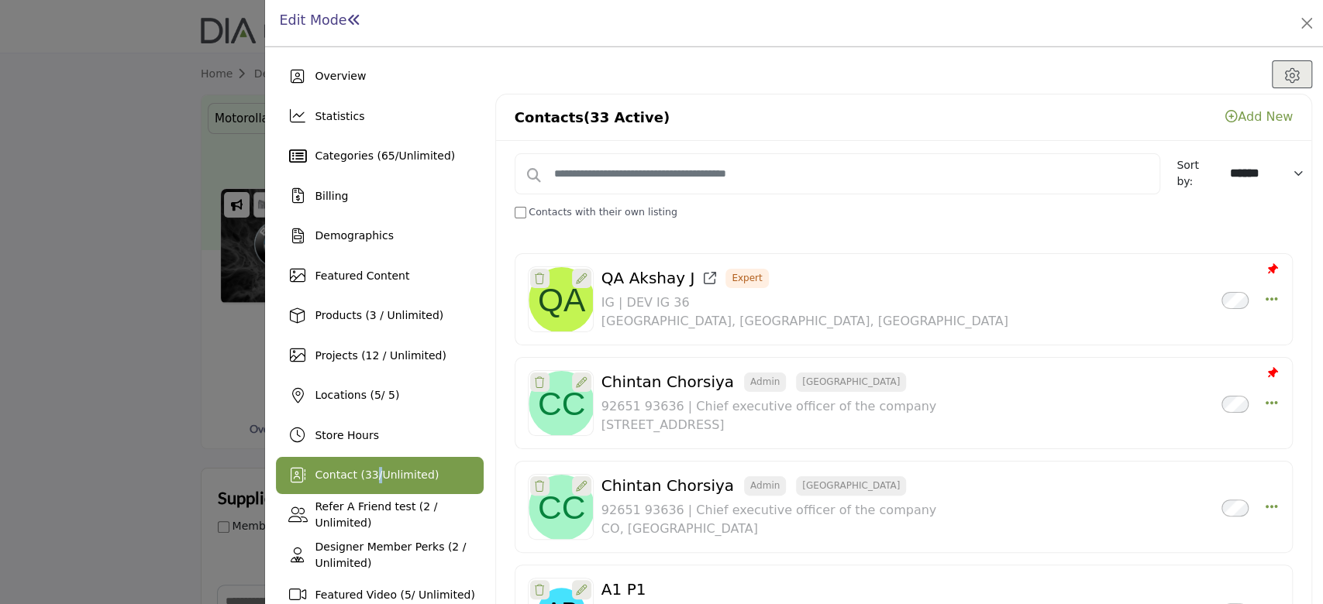
click at [1242, 115] on link "Add New" at bounding box center [1258, 116] width 67 height 15
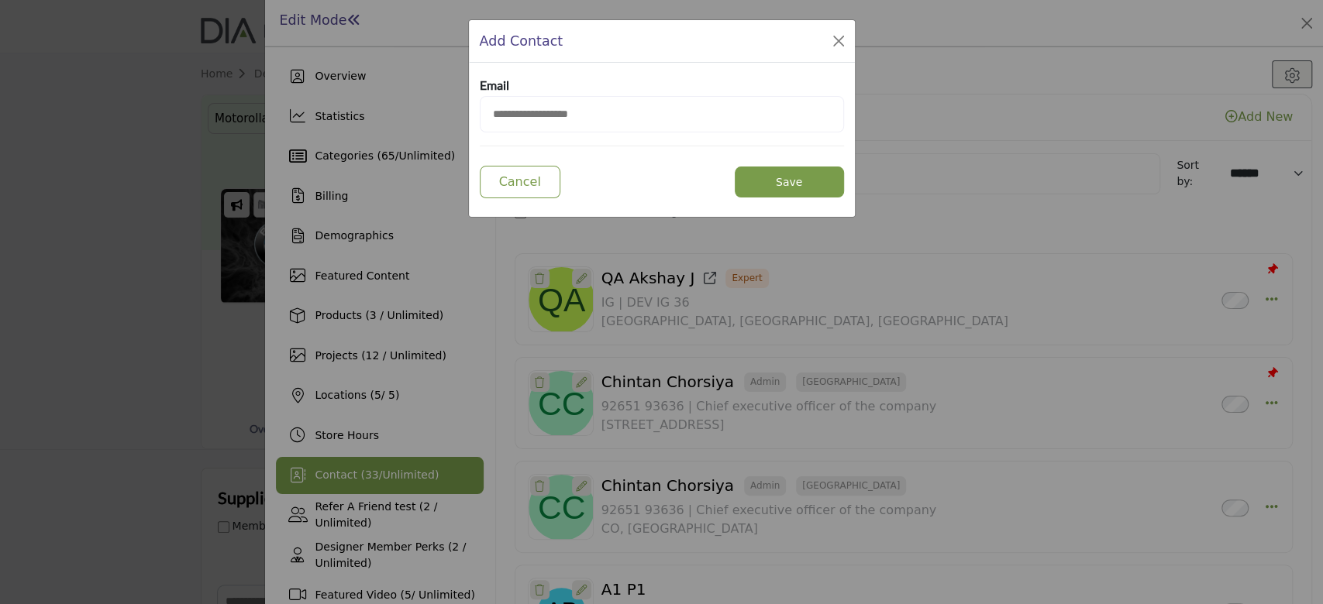
click at [626, 115] on input "email" at bounding box center [662, 114] width 364 height 36
click at [518, 112] on input "**********" at bounding box center [662, 114] width 364 height 36
type input "**********"
click at [793, 182] on button "Save" at bounding box center [789, 182] width 109 height 31
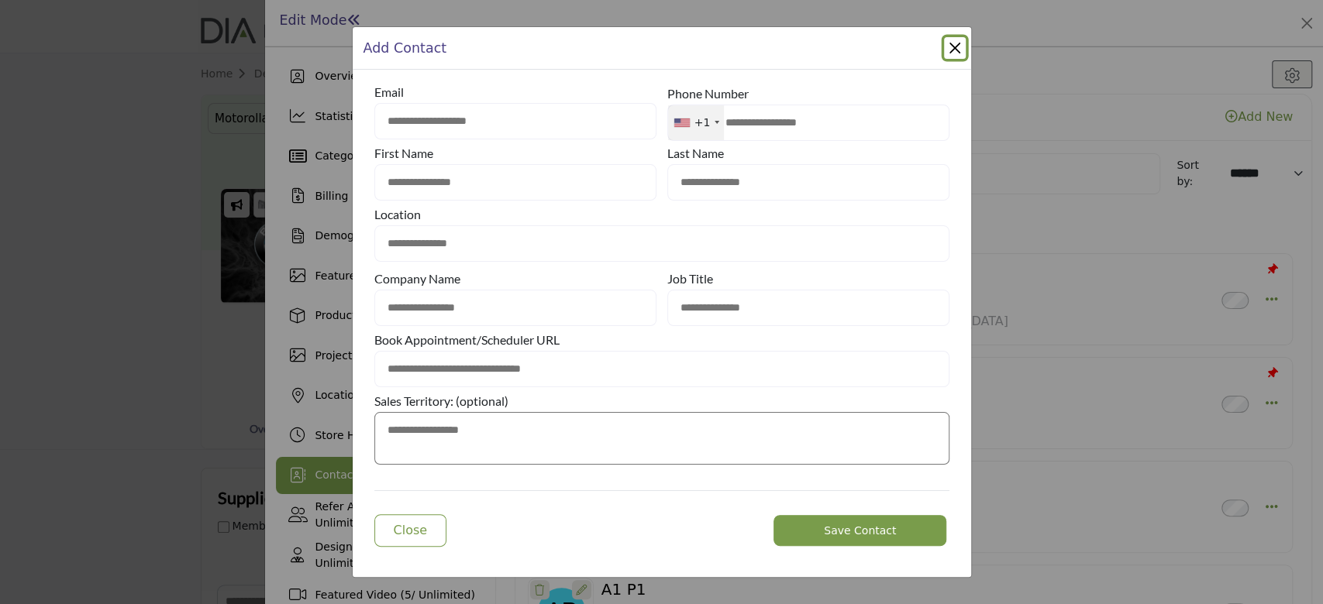
click at [955, 43] on button "Close Modal" at bounding box center [955, 48] width 22 height 22
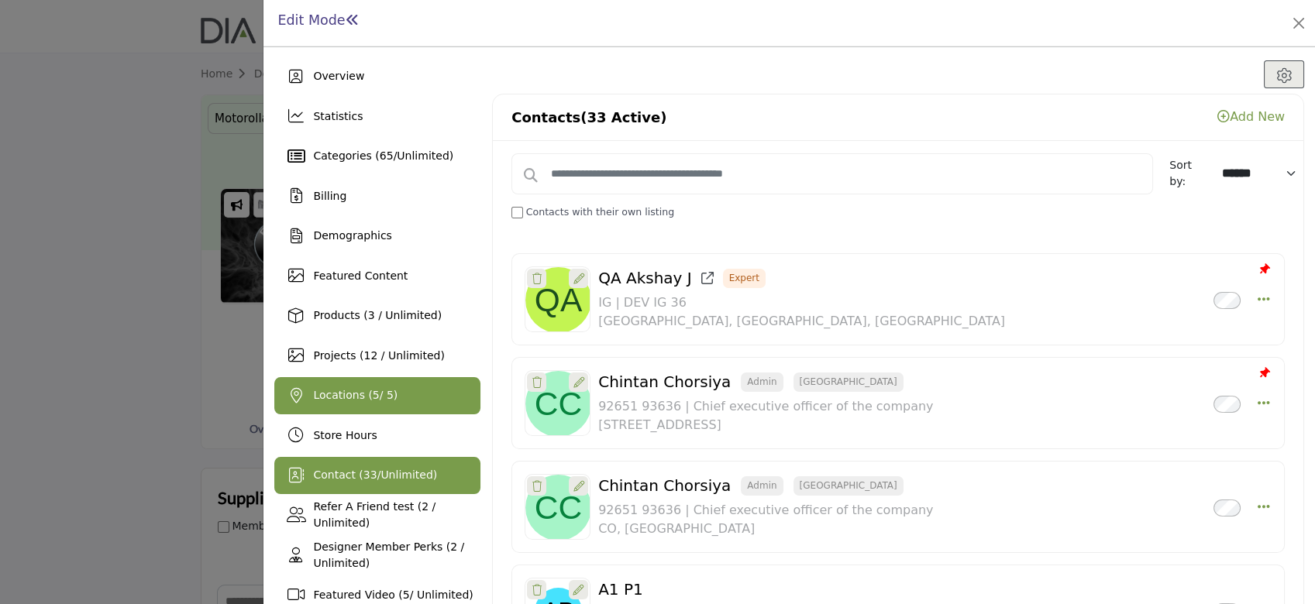
click at [342, 395] on span "Locations ( 5 / 5)" at bounding box center [355, 395] width 84 height 12
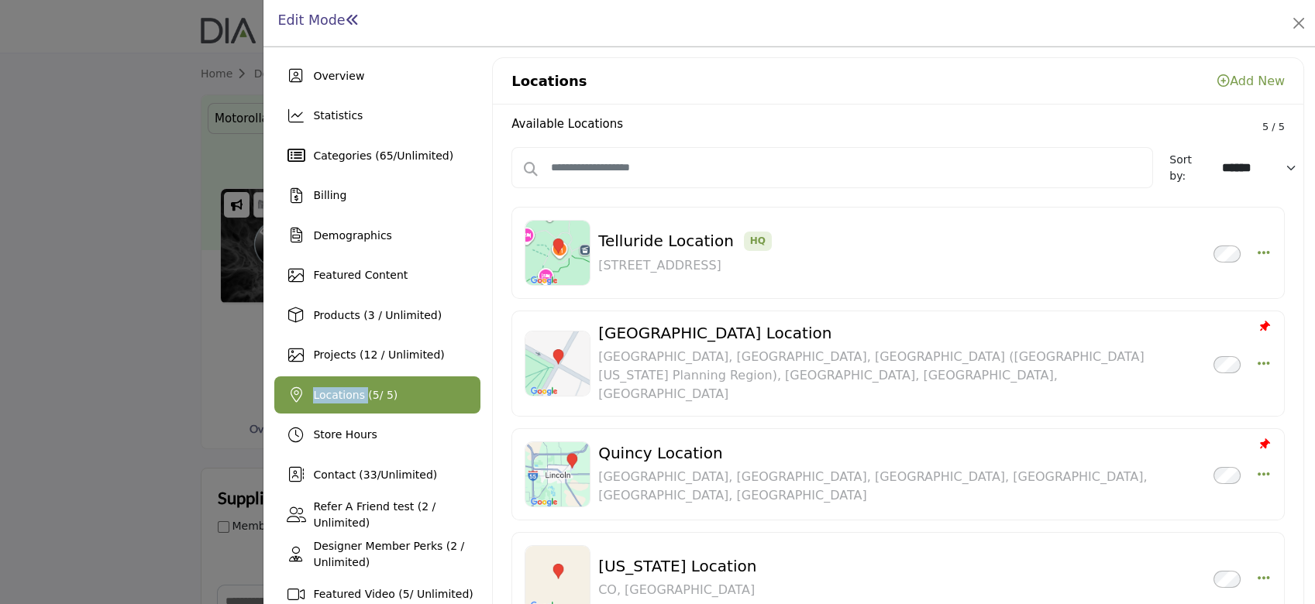
click at [1227, 84] on link "Add New" at bounding box center [1250, 81] width 67 height 15
select select "***"
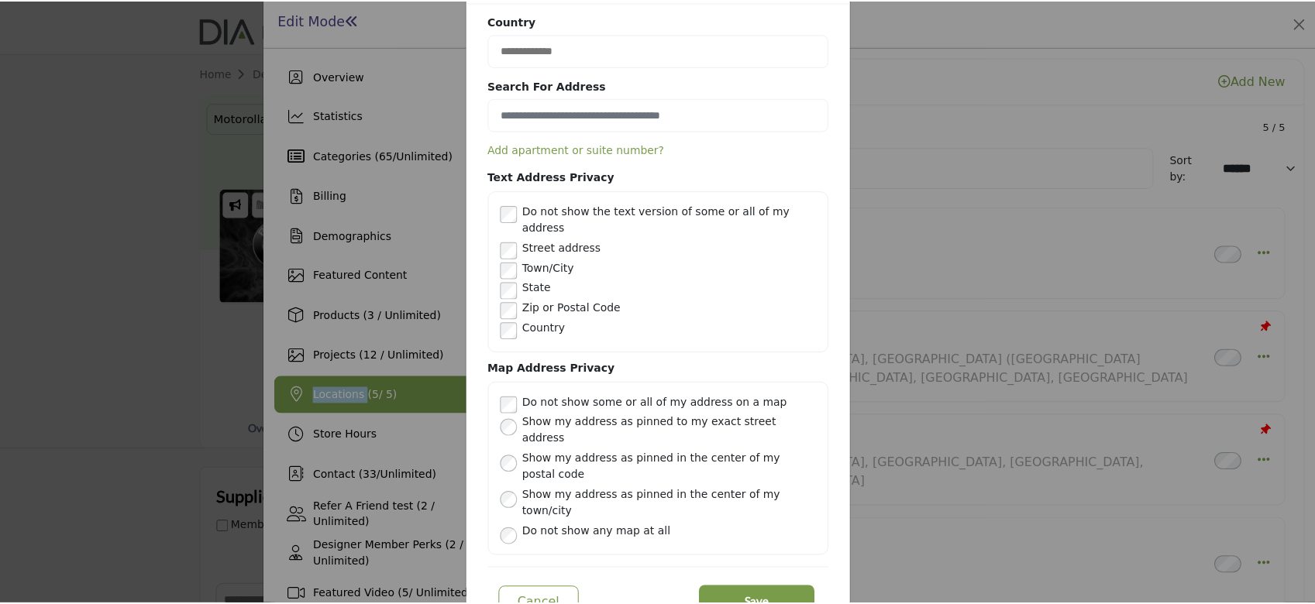
scroll to position [70, 0]
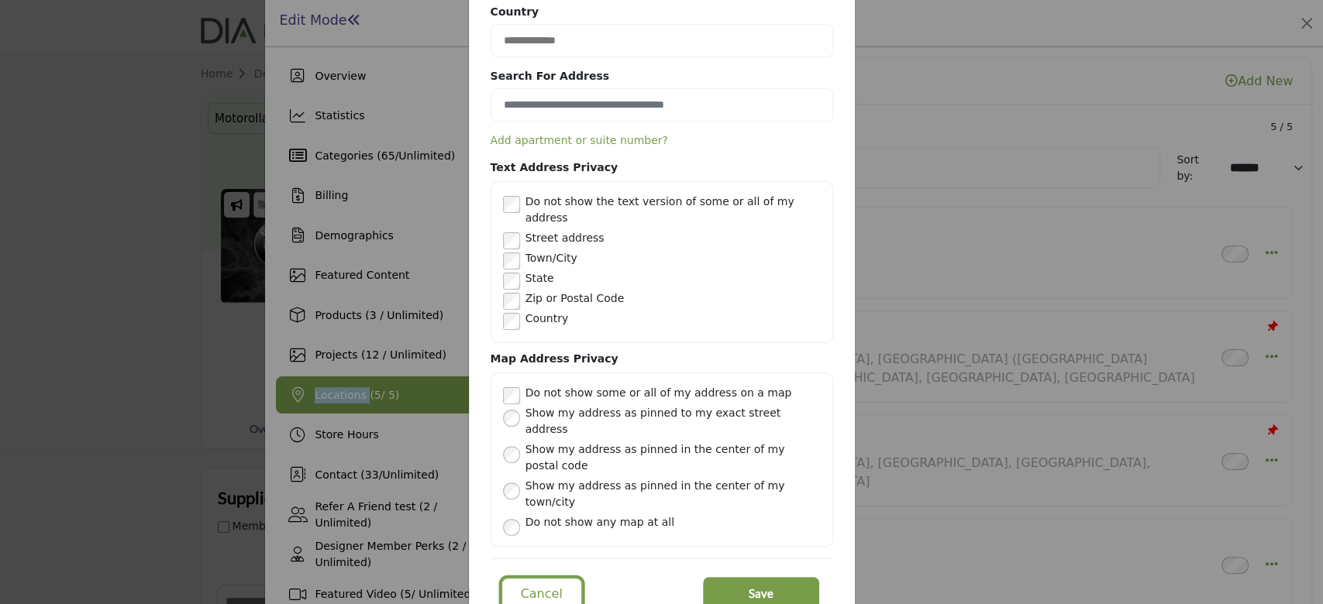
click at [508, 578] on button "Cancel" at bounding box center [541, 594] width 81 height 33
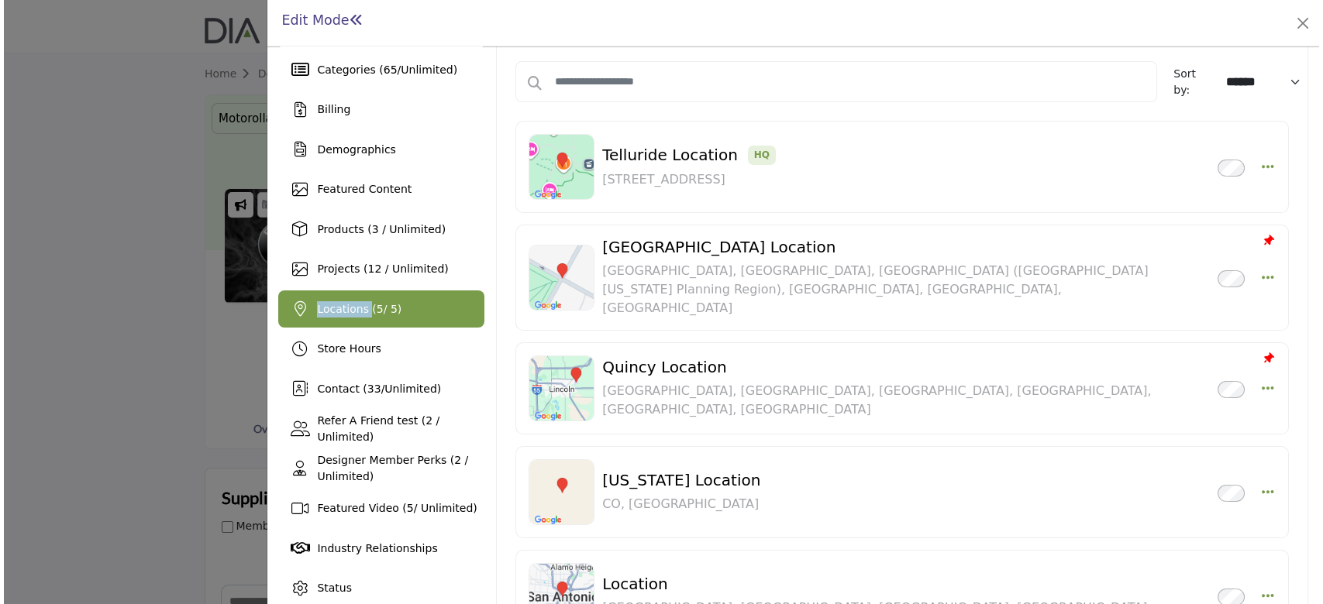
scroll to position [103, 0]
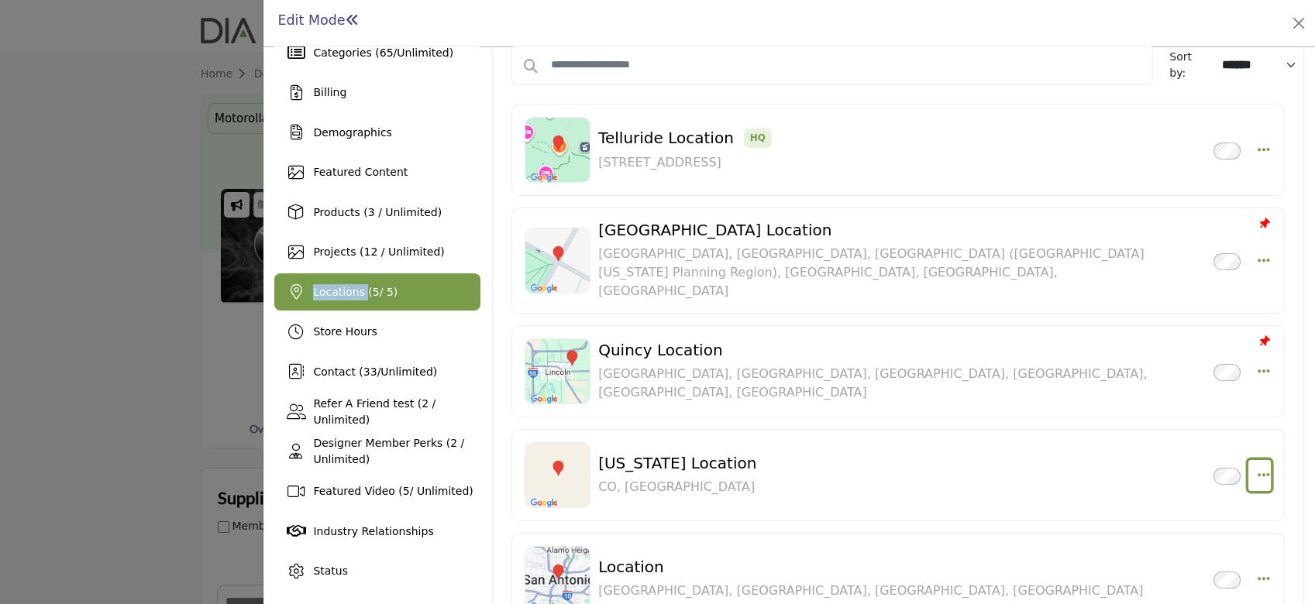
click at [1258, 468] on icon "button" at bounding box center [1264, 475] width 12 height 14
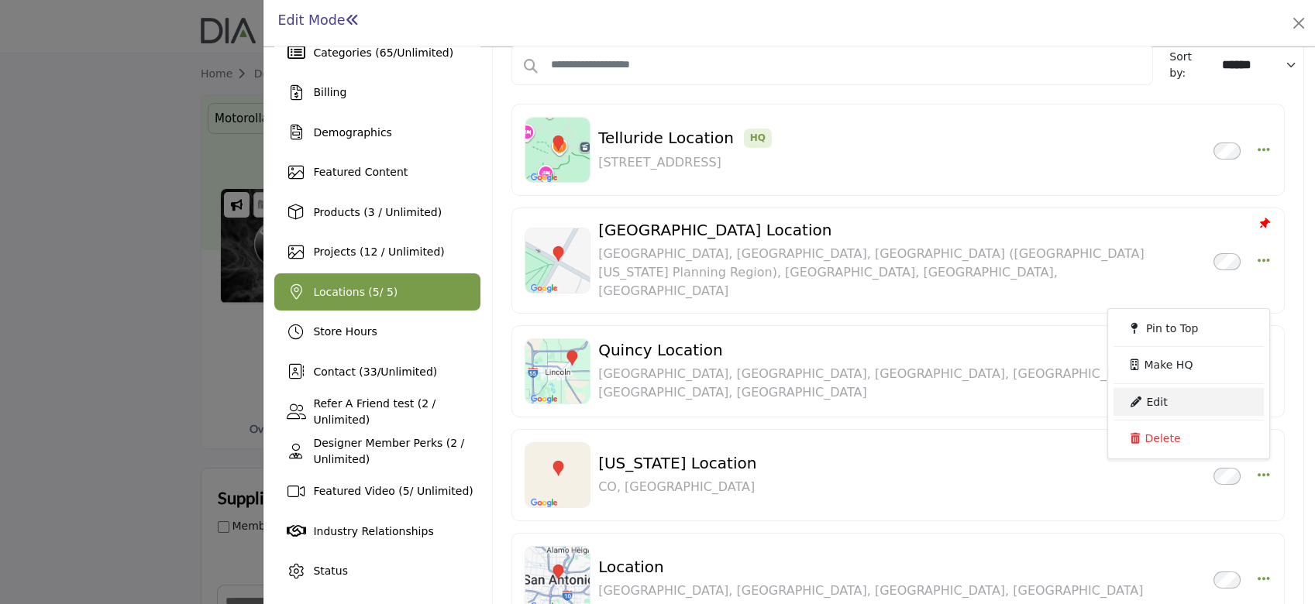
click at [1160, 388] on link "Edit" at bounding box center [1188, 402] width 150 height 28
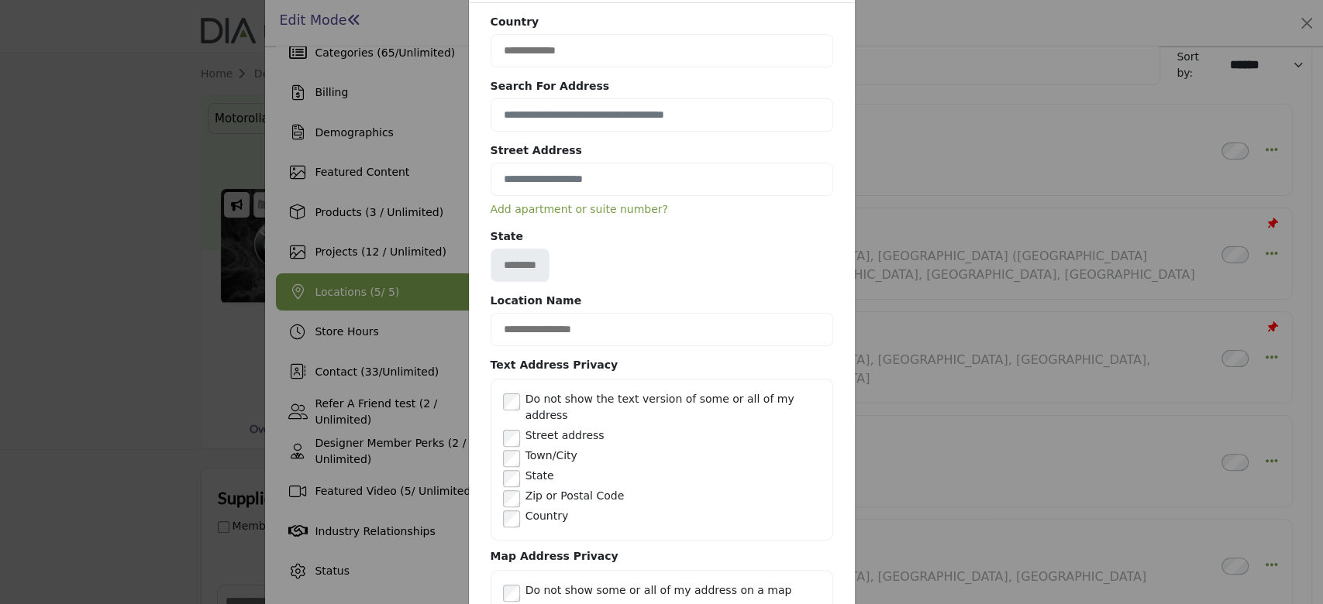
scroll to position [256, 0]
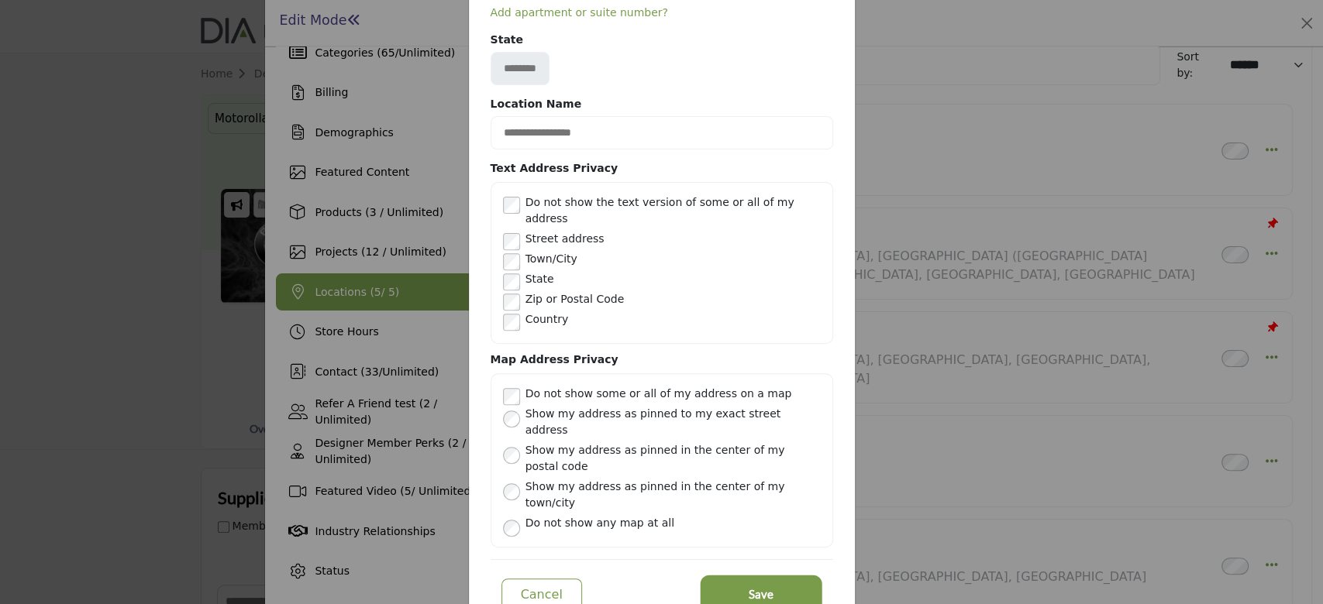
click at [735, 578] on button "Save" at bounding box center [761, 595] width 116 height 34
click at [0, 0] on div at bounding box center [0, 0] width 0 height 0
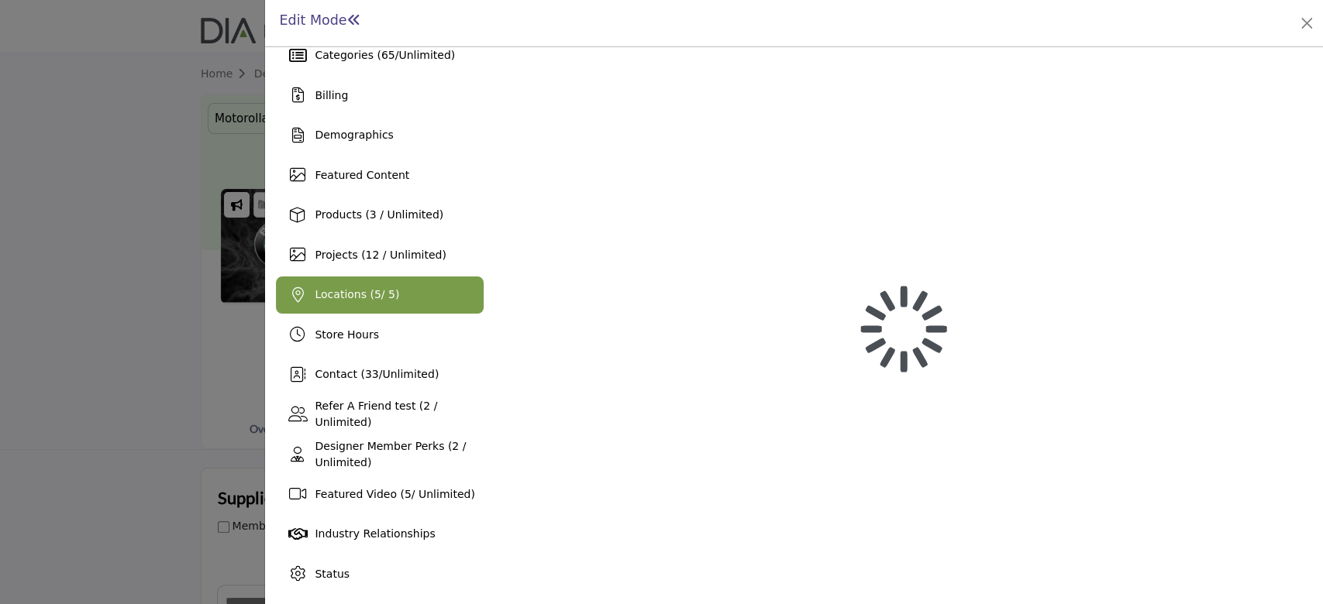
scroll to position [99, 0]
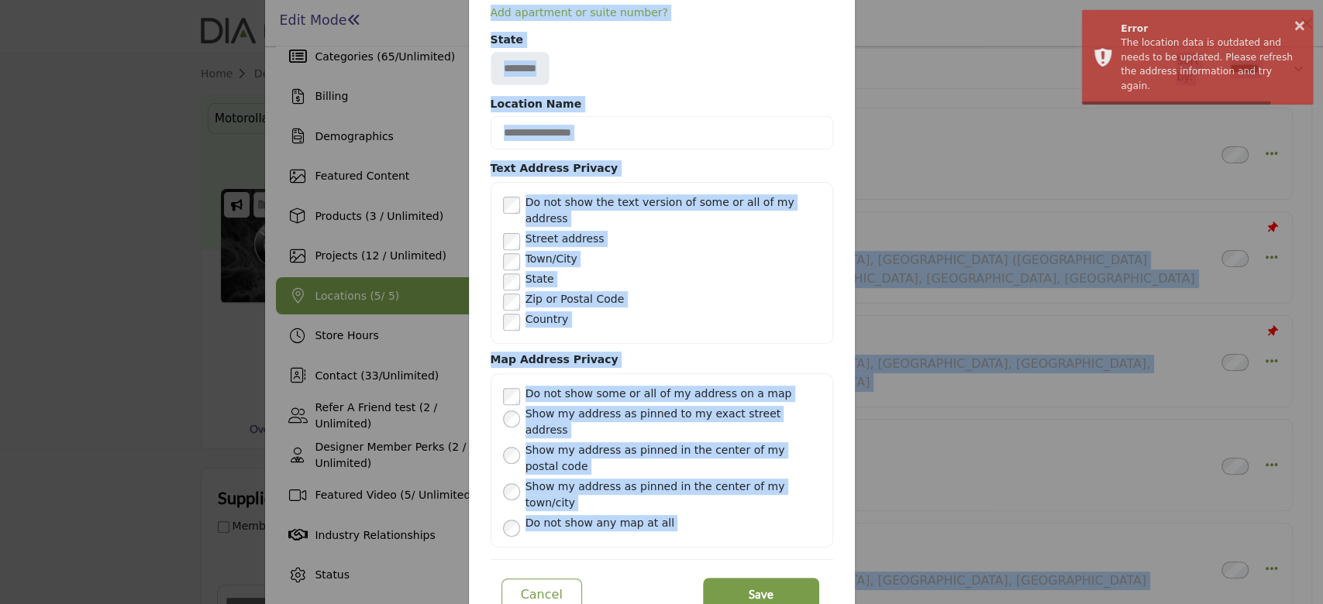
click at [807, 67] on div "City State ******** ZipCode" at bounding box center [661, 58] width 342 height 53
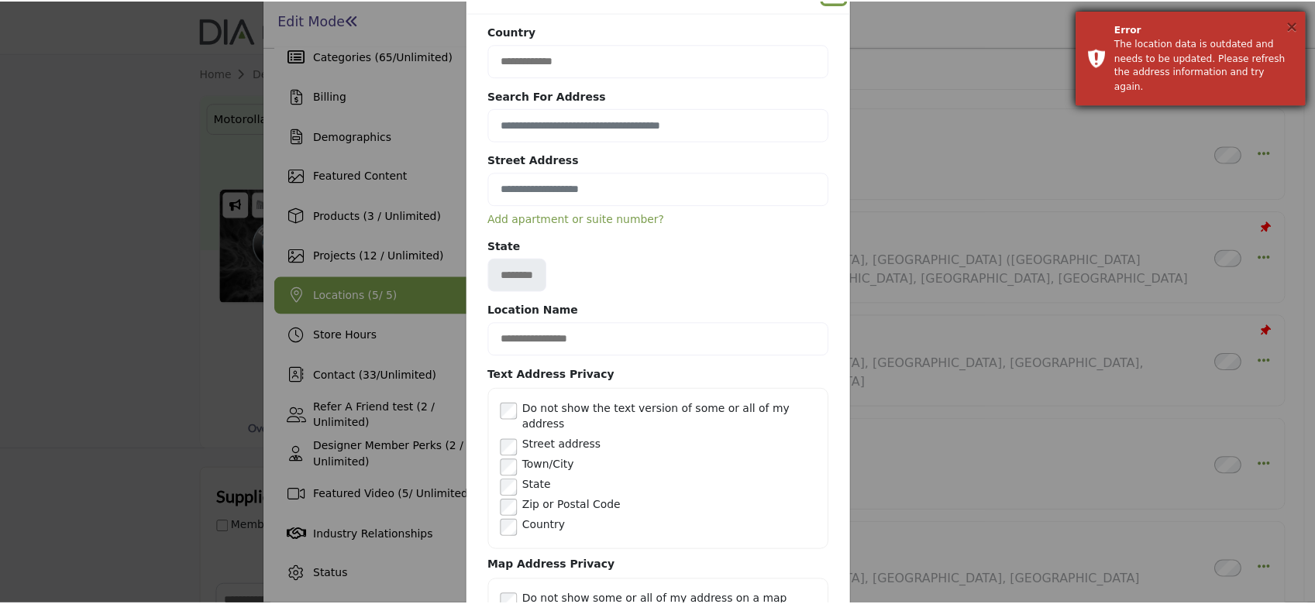
scroll to position [29, 0]
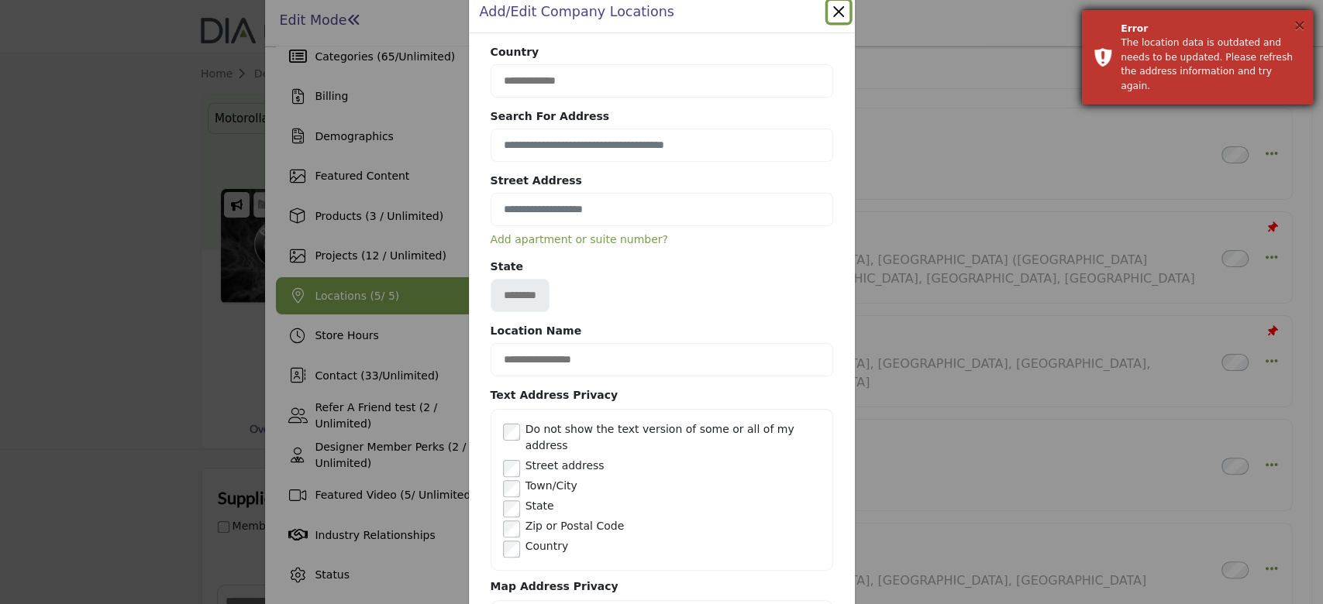
click at [1302, 26] on button "×" at bounding box center [1298, 24] width 13 height 15
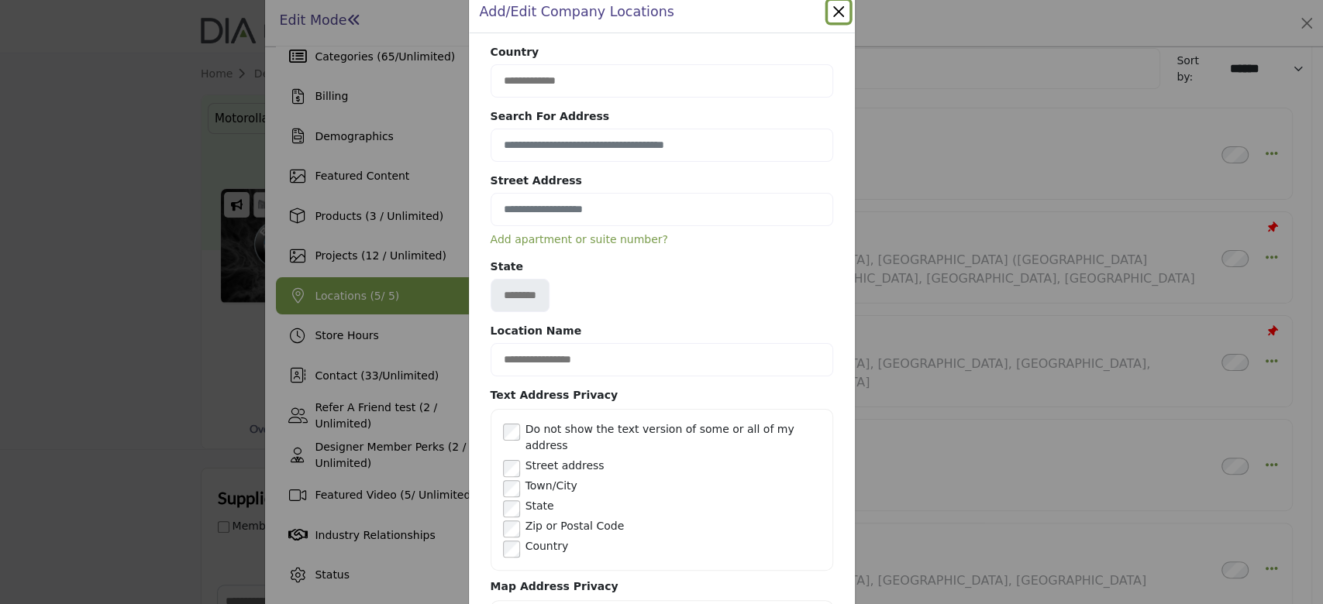
click at [833, 10] on button "Close" at bounding box center [839, 12] width 22 height 22
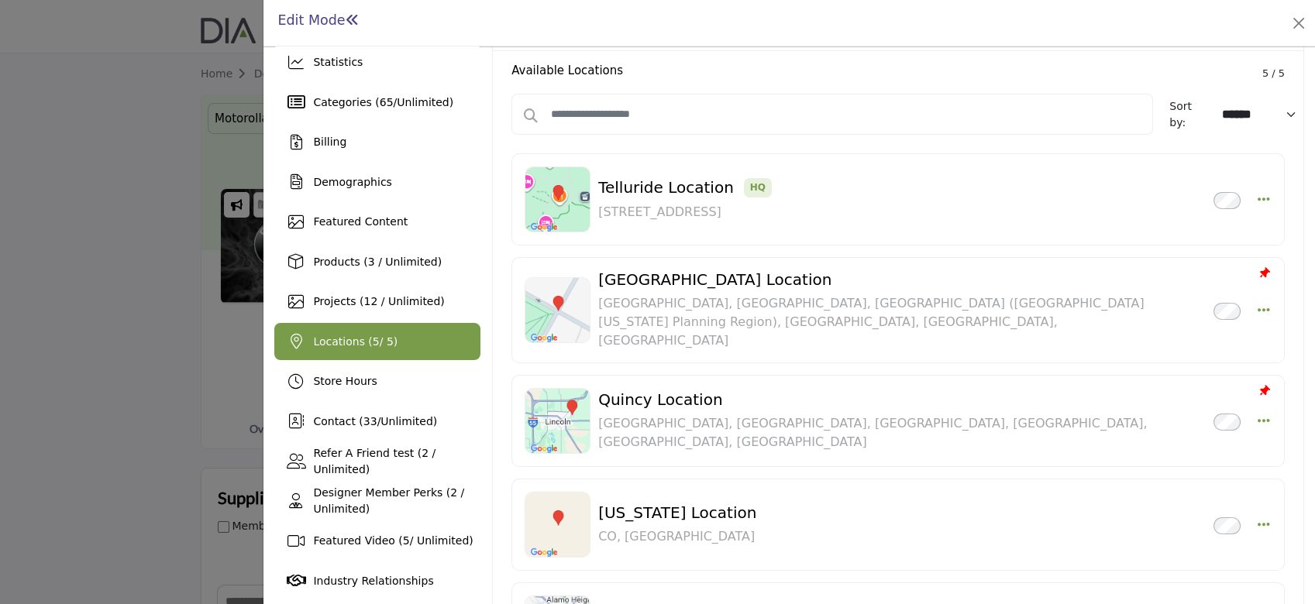
scroll to position [0, 0]
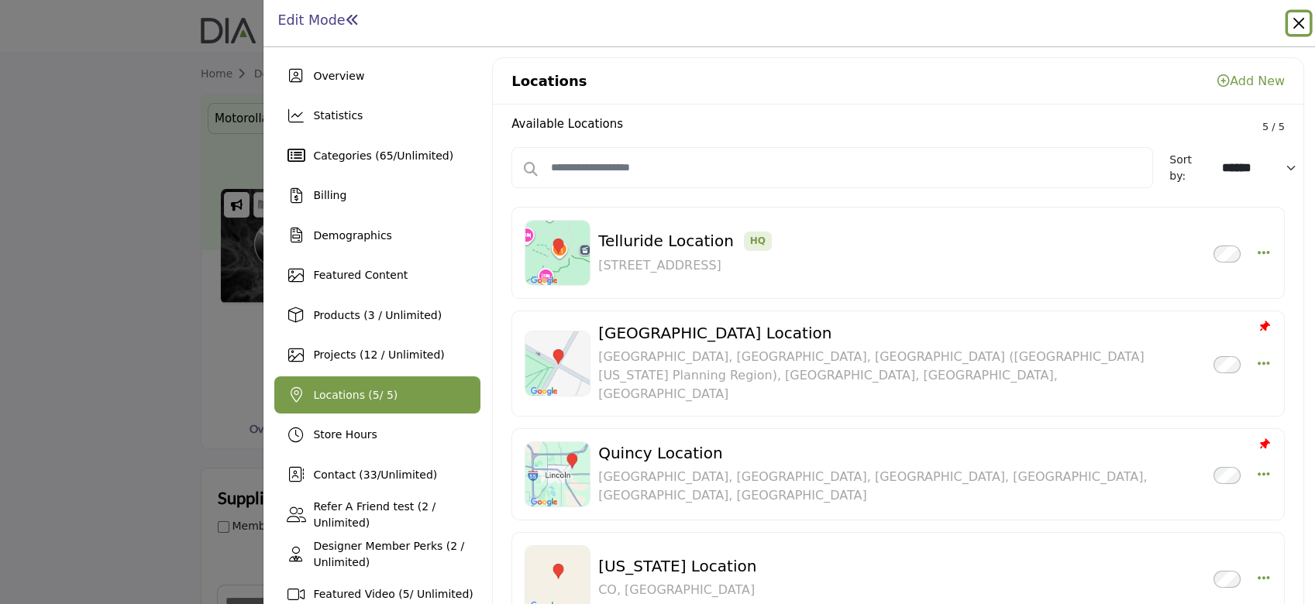
click at [1302, 26] on button "Close" at bounding box center [1299, 23] width 22 height 22
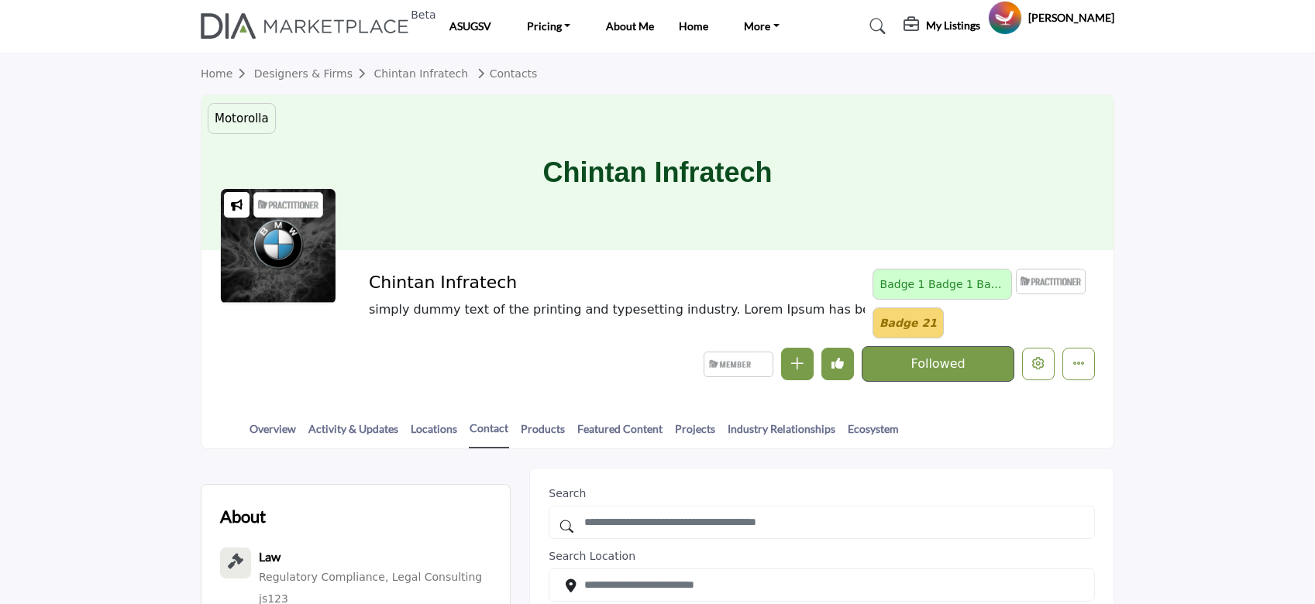
click at [1075, 21] on h5 "[PERSON_NAME]" at bounding box center [1071, 17] width 86 height 15
click at [1022, 20] on profile-featured-47533003-1f09-4f2a-9bc5-edf643607b18 "Show hide supplier dropdown" at bounding box center [1005, 18] width 34 height 34
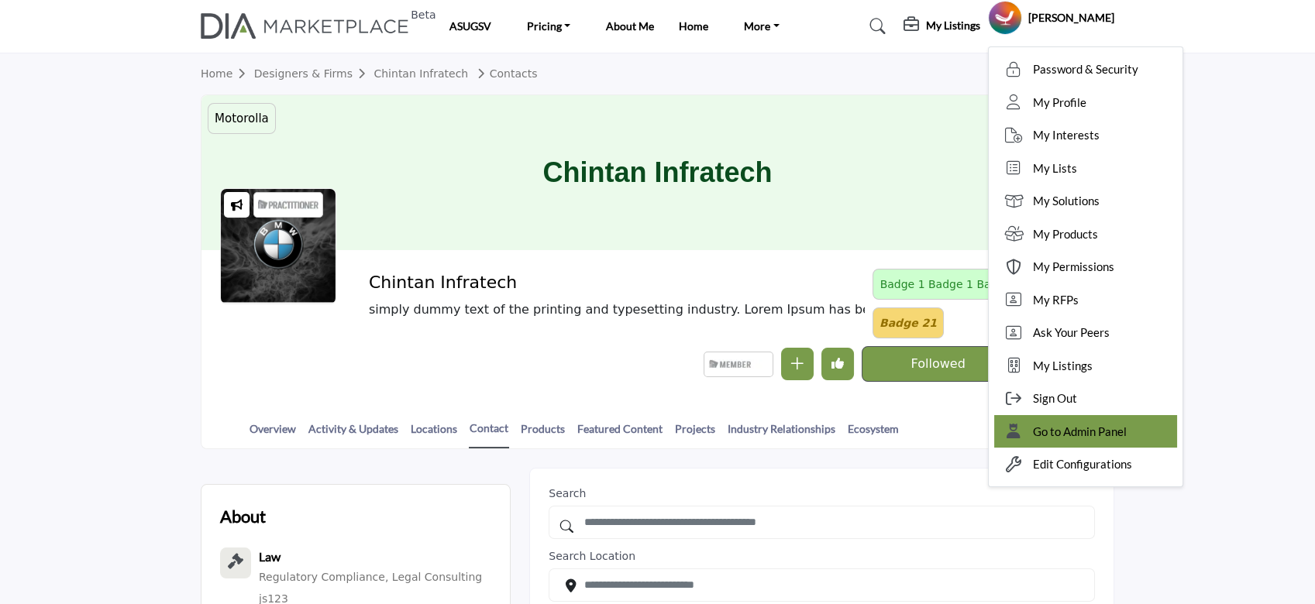
click at [1100, 435] on span "Go to Admin Panel" at bounding box center [1080, 432] width 94 height 18
click at [1100, 435] on div "Overview Activity & Updates Locations Contact Products Featured Content Project…" at bounding box center [676, 425] width 873 height 48
